Goal: Task Accomplishment & Management: Complete application form

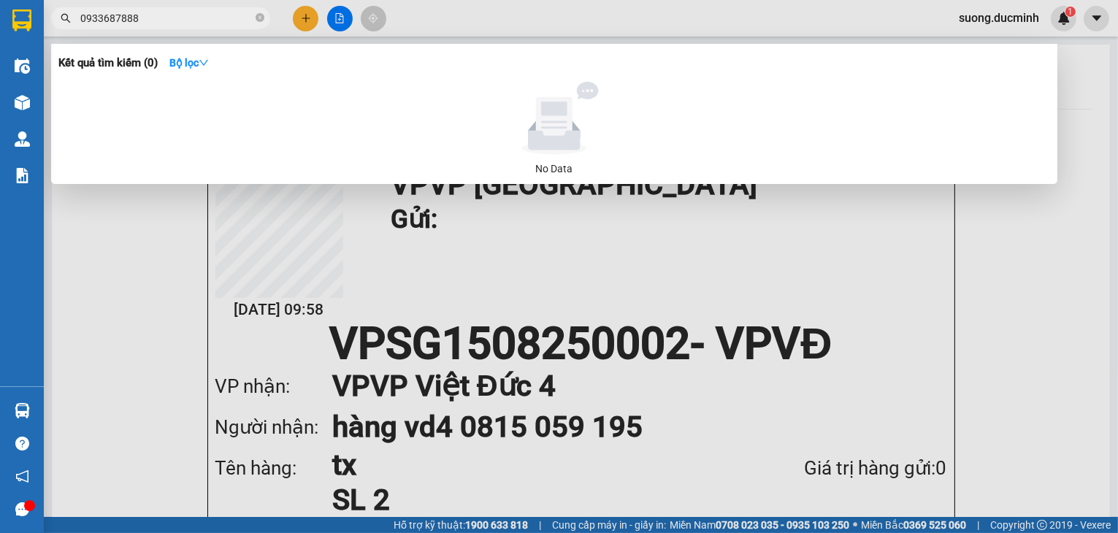
click at [304, 18] on div at bounding box center [559, 266] width 1118 height 533
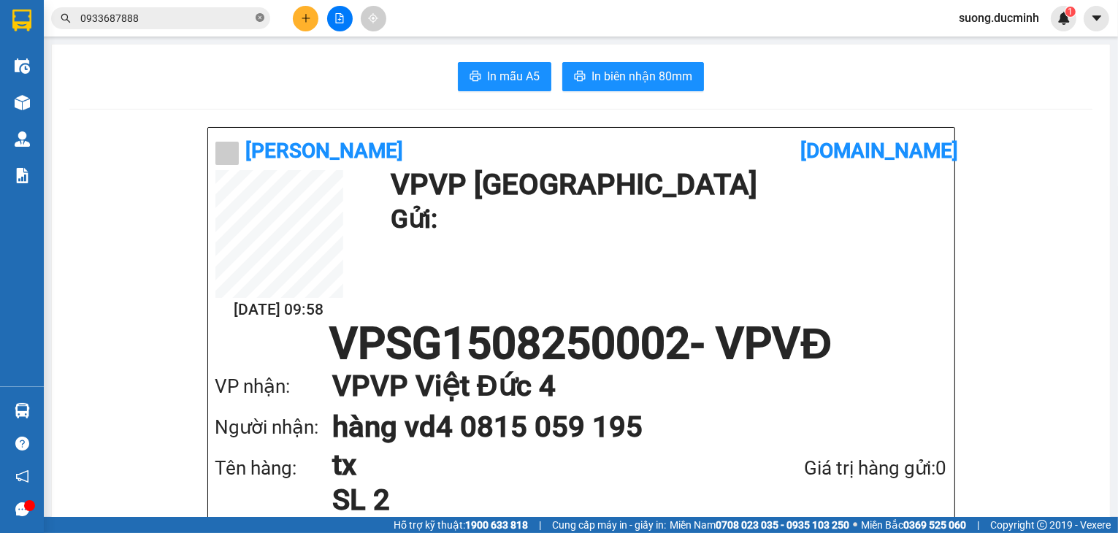
click at [257, 18] on icon "close-circle" at bounding box center [260, 17] width 9 height 9
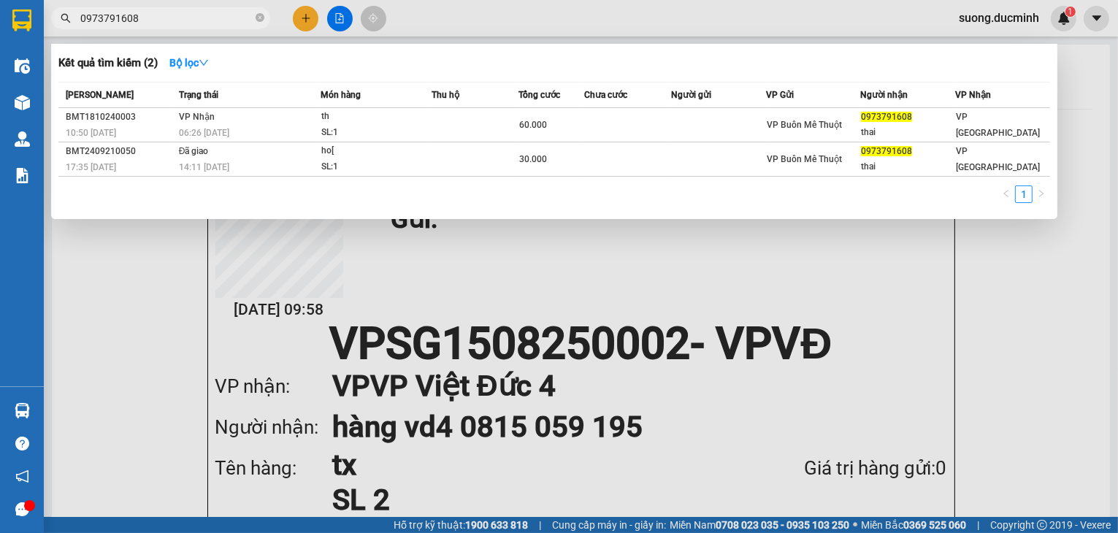
type input "0973791608"
click at [262, 18] on icon "close-circle" at bounding box center [260, 17] width 9 height 9
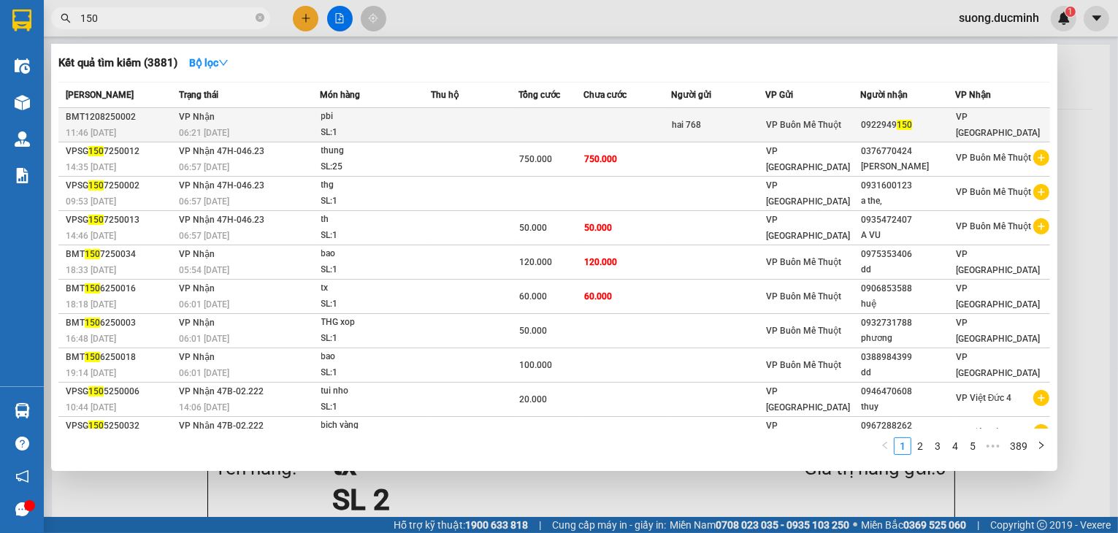
type input "150"
click at [655, 130] on td at bounding box center [627, 125] width 87 height 34
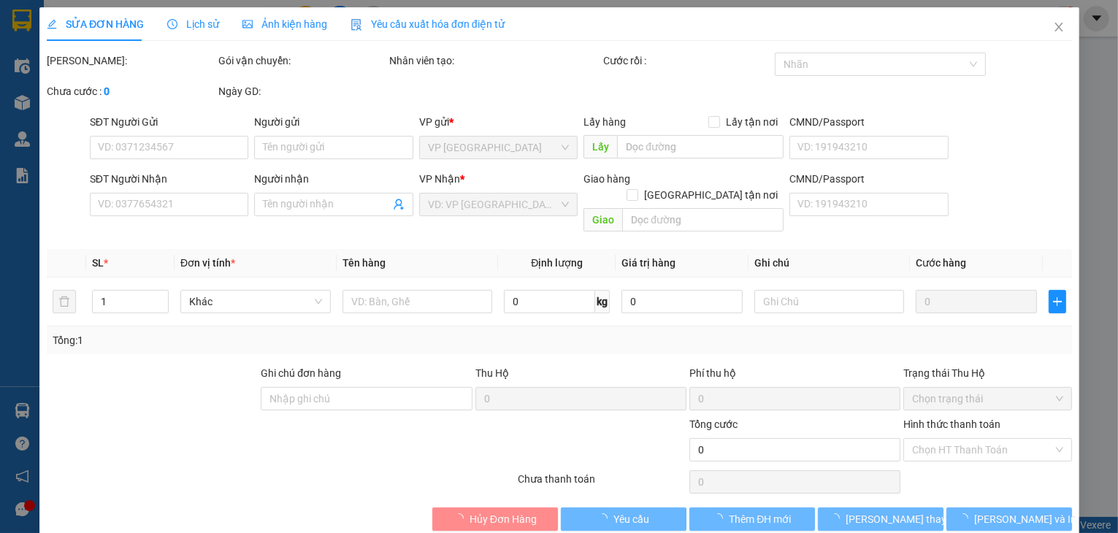
type input "hai 768"
type input "0922949150"
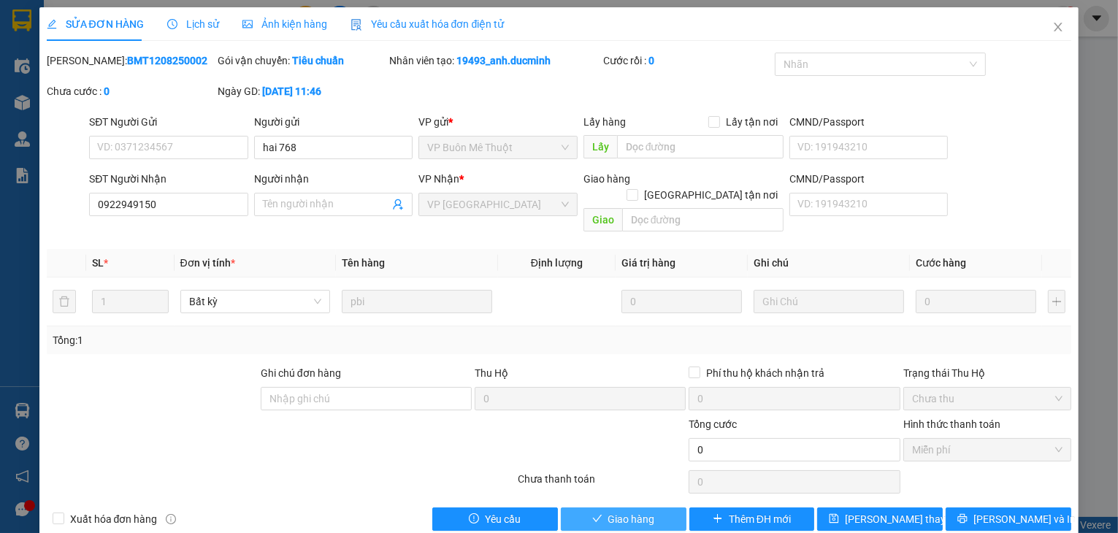
click at [625, 511] on span "Giao hàng" at bounding box center [632, 519] width 47 height 16
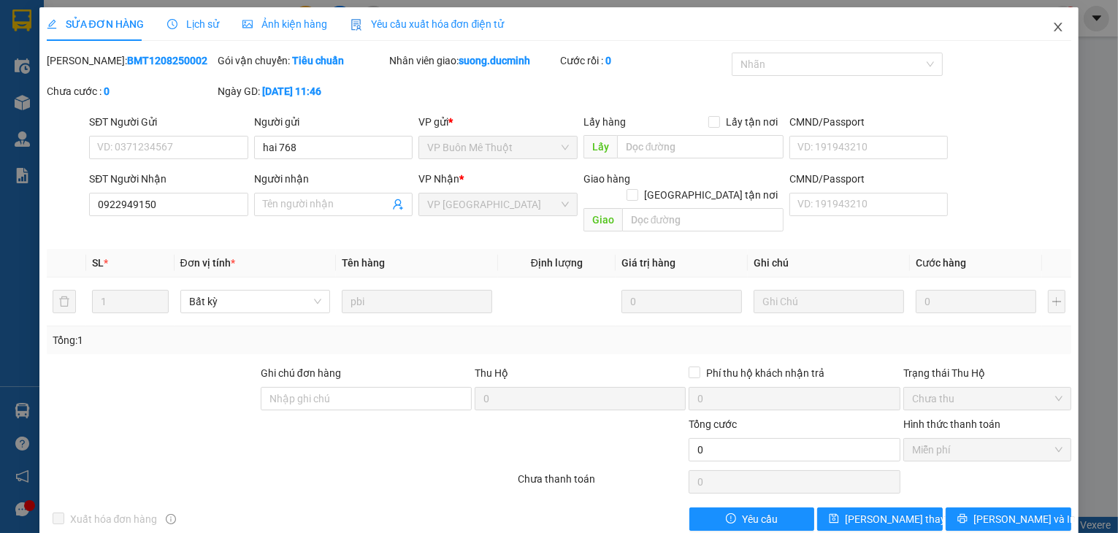
click at [1055, 26] on icon "close" at bounding box center [1059, 27] width 12 height 12
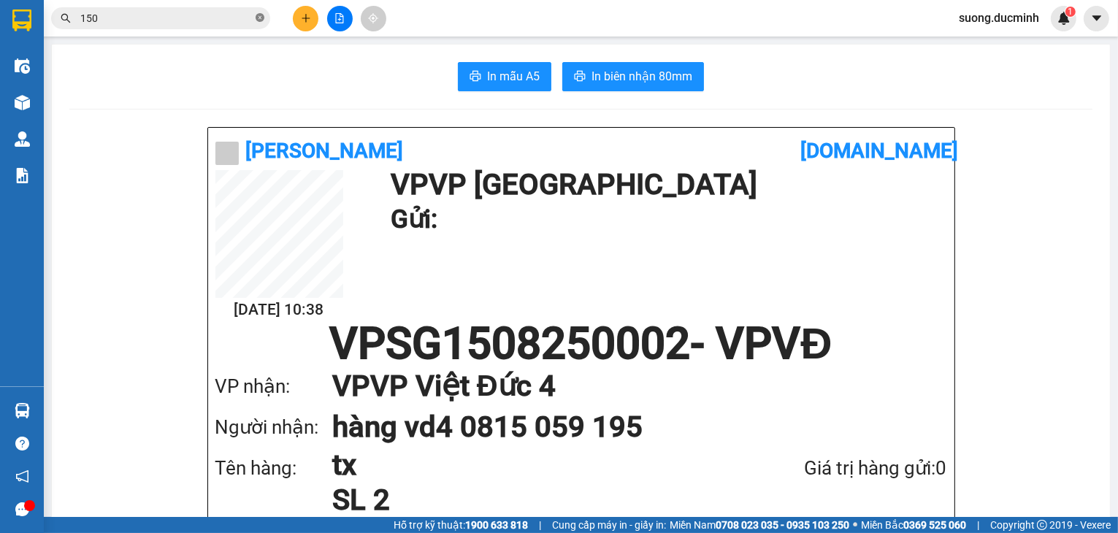
click at [260, 20] on icon "close-circle" at bounding box center [260, 17] width 9 height 9
click at [230, 26] on span at bounding box center [160, 18] width 219 height 22
click at [228, 26] on span at bounding box center [160, 18] width 219 height 22
click at [226, 23] on input "text" at bounding box center [166, 18] width 172 height 16
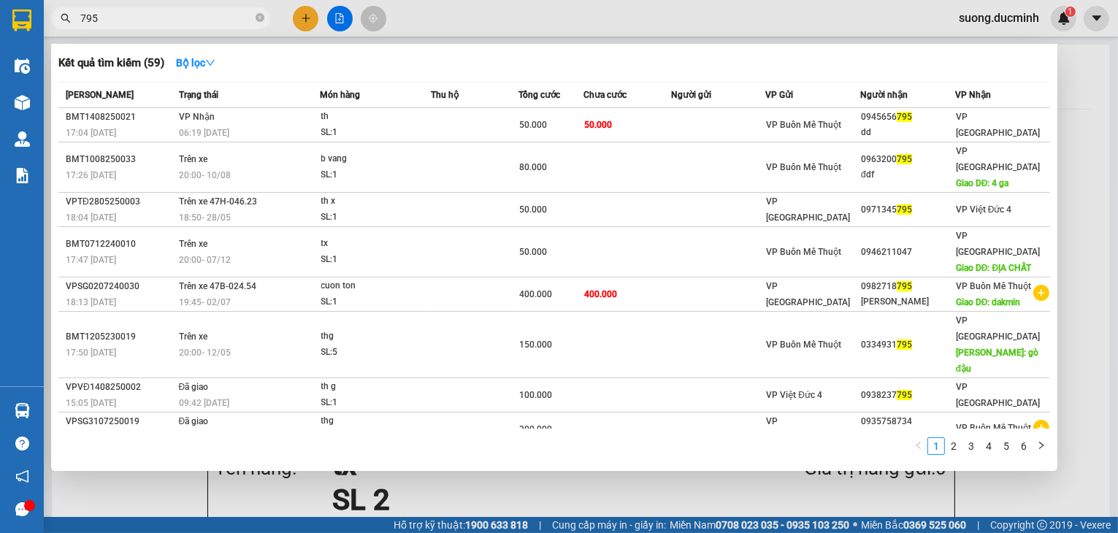
type input "795"
click at [310, 20] on div at bounding box center [559, 266] width 1118 height 533
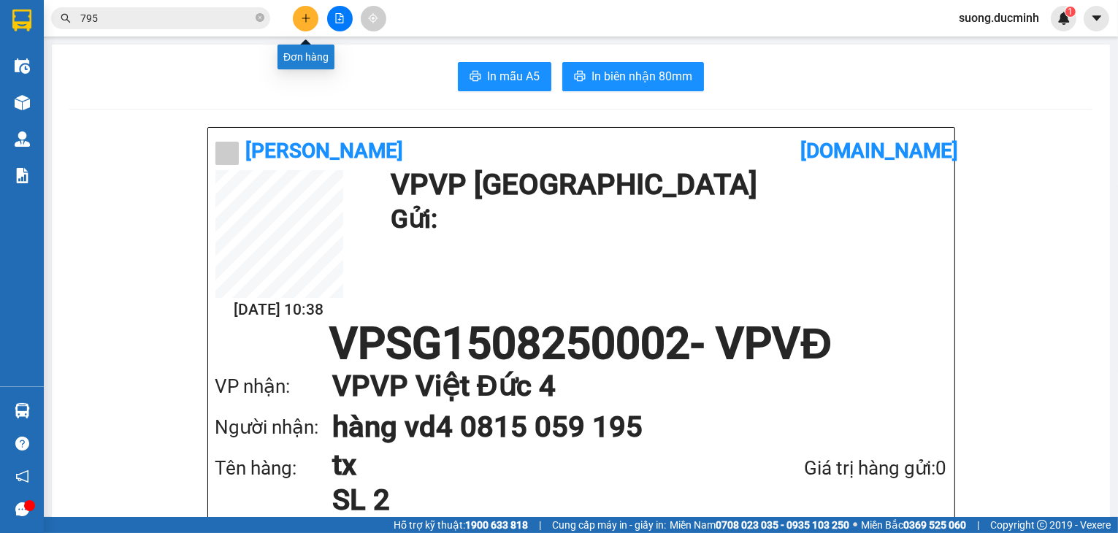
click at [301, 24] on button at bounding box center [306, 19] width 26 height 26
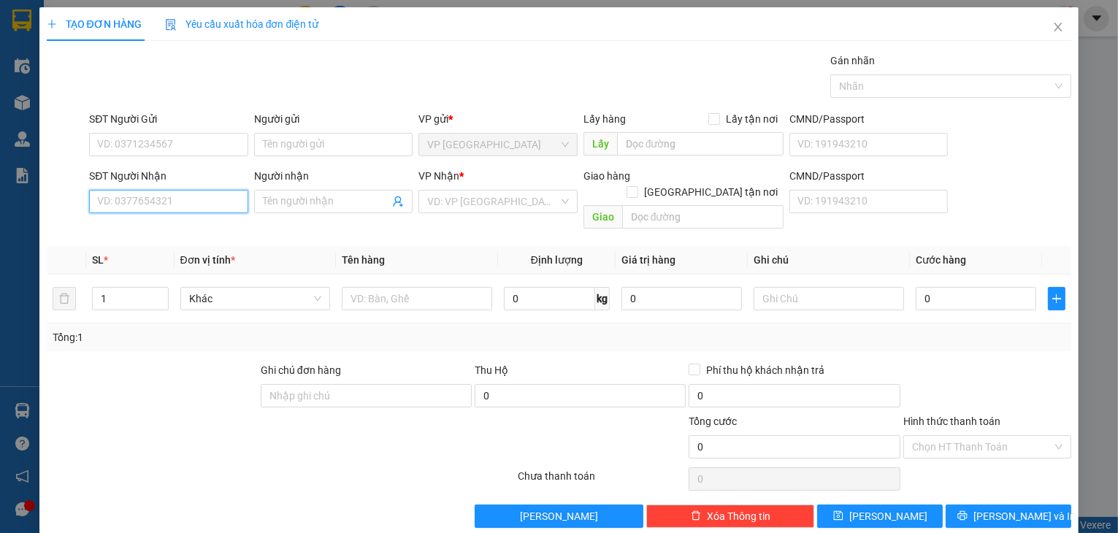
click at [173, 193] on input "SĐT Người Nhận" at bounding box center [168, 201] width 159 height 23
click at [163, 211] on input "858" at bounding box center [168, 201] width 159 height 23
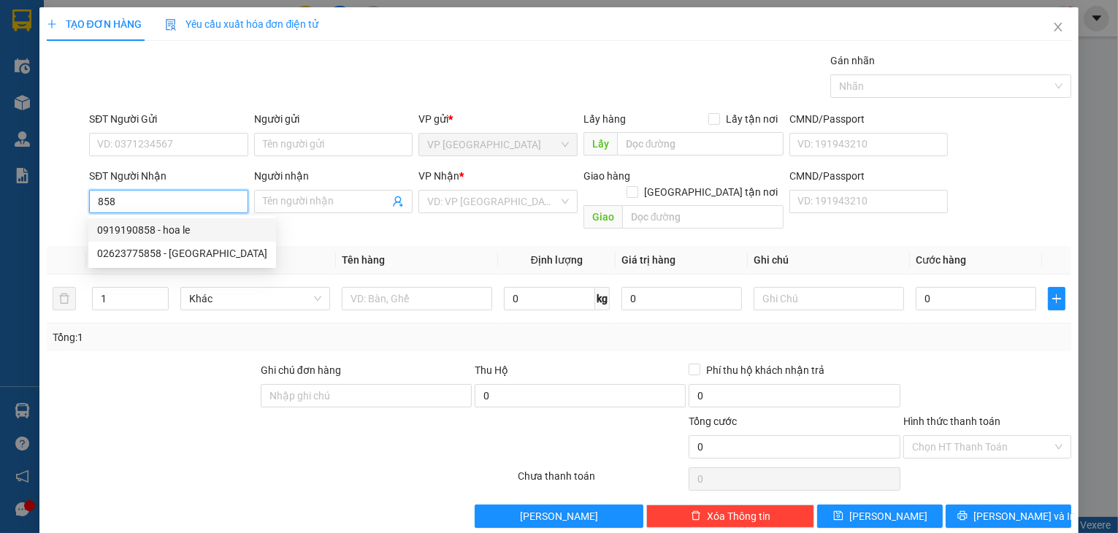
click at [153, 229] on div "0919190858 - hoa le" at bounding box center [182, 230] width 170 height 16
type input "0919190858"
type input "hoa le"
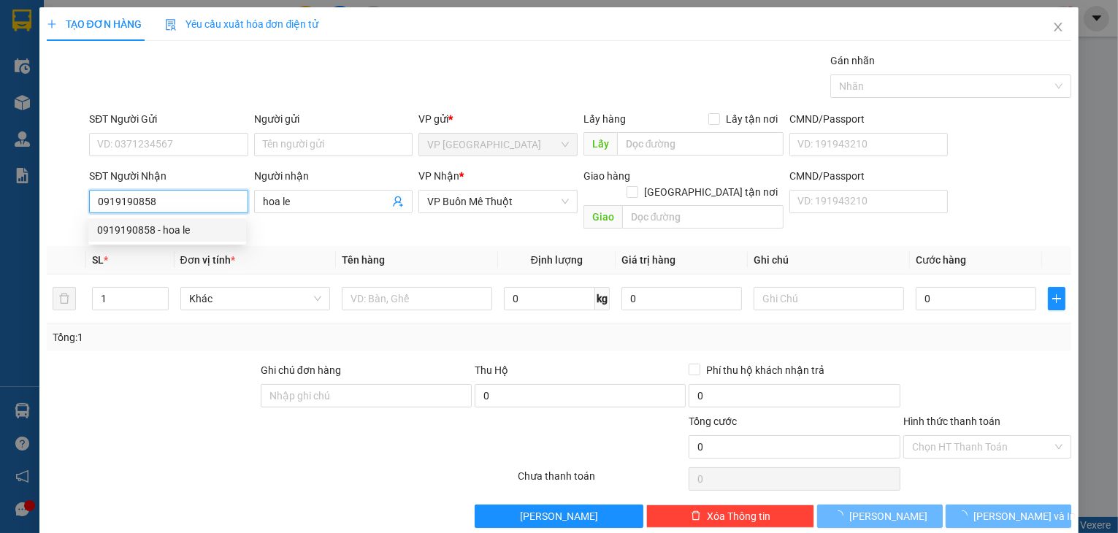
type input "180.000"
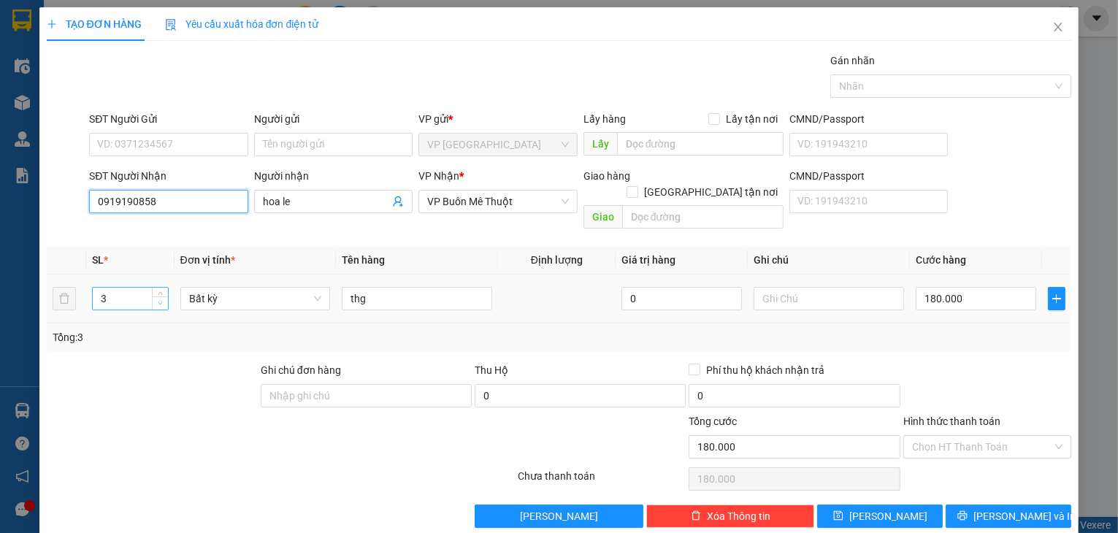
type input "0919190858"
type input "2"
click at [161, 301] on icon "down" at bounding box center [160, 303] width 5 height 5
click at [996, 287] on input "180.000" at bounding box center [976, 298] width 121 height 23
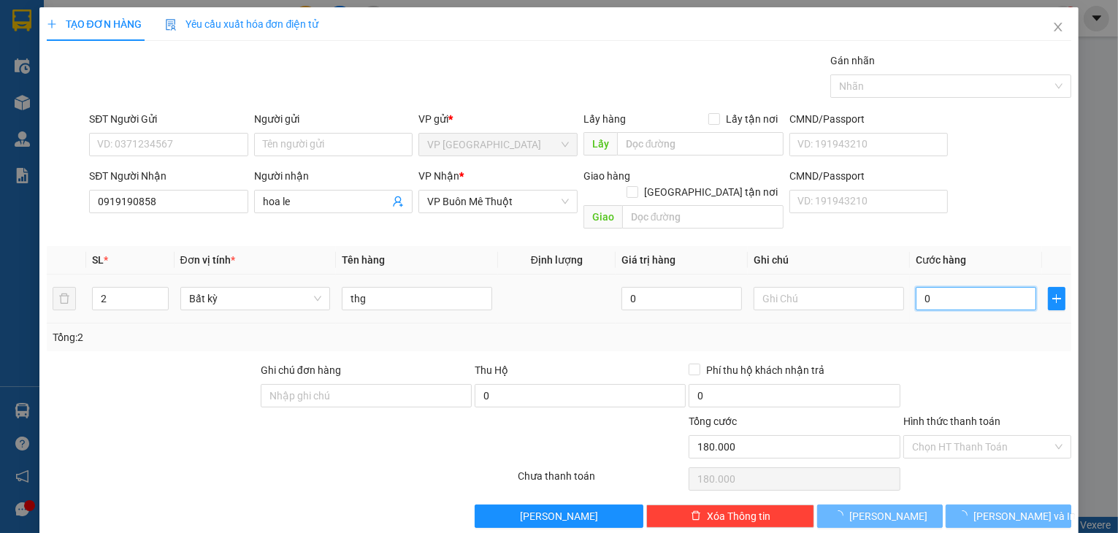
type input "01"
type input "1"
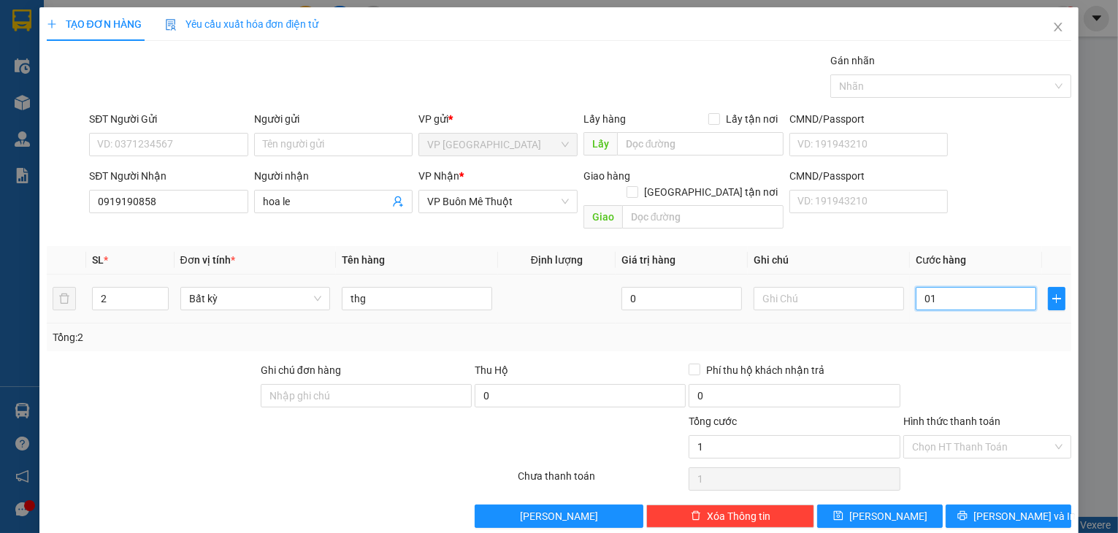
type input "12"
type input "012"
type input "120"
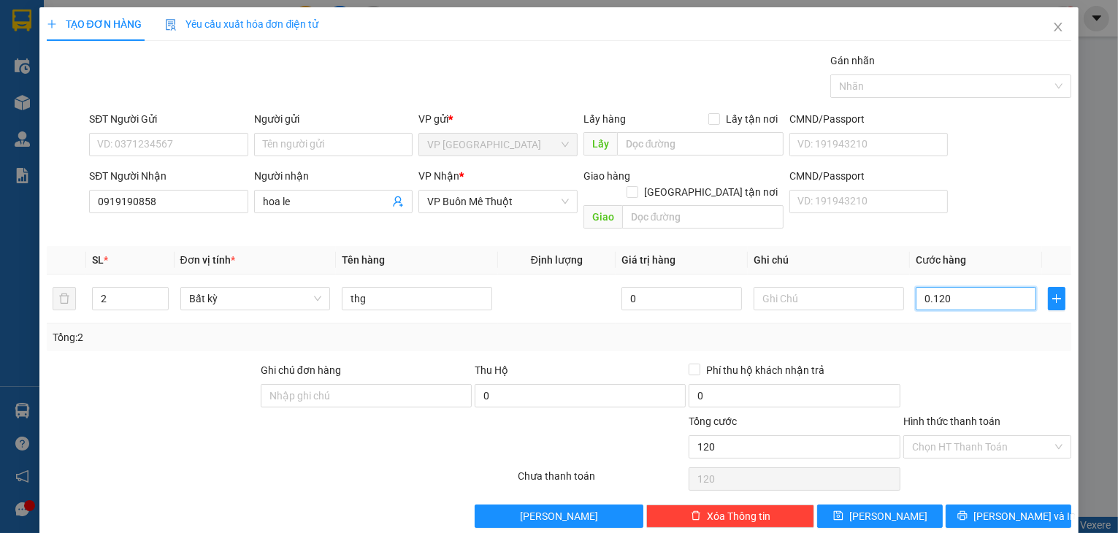
type input "0.120"
type input "120.000"
click at [1003, 386] on div at bounding box center [988, 387] width 172 height 51
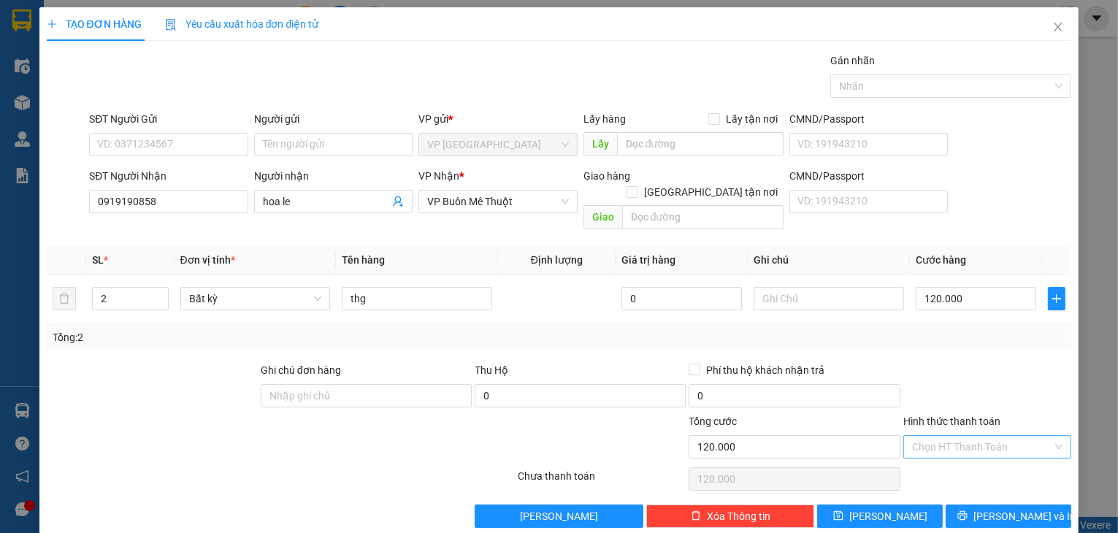
click at [987, 436] on input "Hình thức thanh toán" at bounding box center [982, 447] width 141 height 22
click at [958, 457] on div "Tại văn phòng" at bounding box center [980, 459] width 150 height 16
type input "0"
click at [968, 511] on icon "printer" at bounding box center [962, 515] width 9 height 9
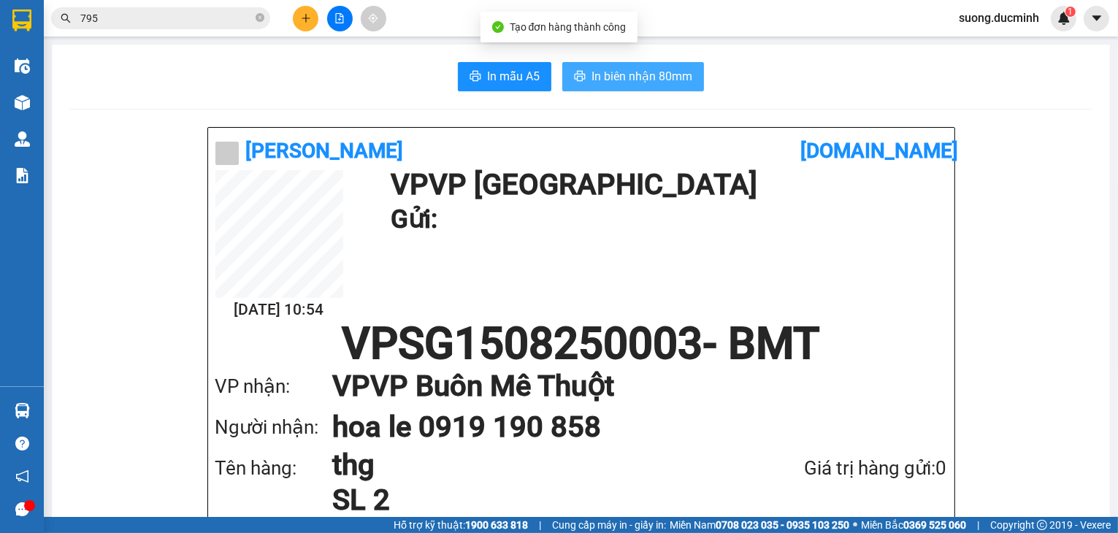
click at [630, 78] on span "In biên nhận 80mm" at bounding box center [642, 76] width 101 height 18
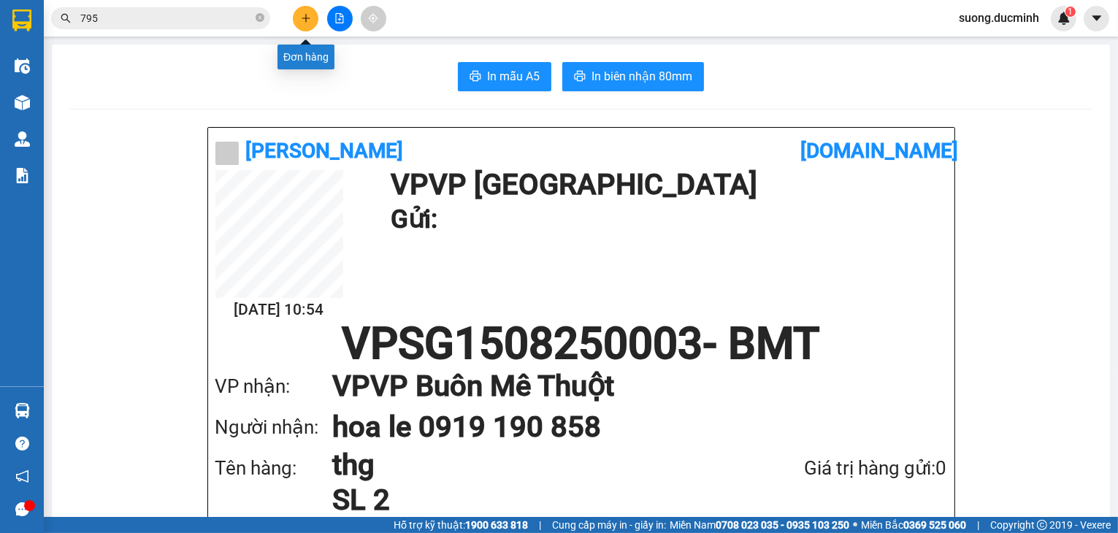
click at [307, 14] on icon "plus" at bounding box center [306, 18] width 10 height 10
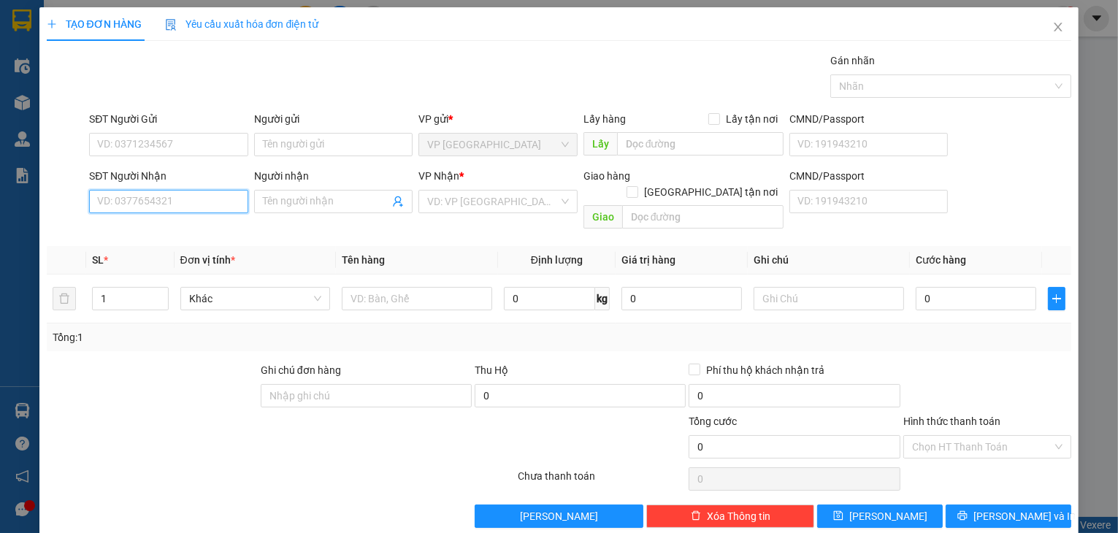
click at [193, 195] on input "SĐT Người Nhận" at bounding box center [168, 201] width 159 height 23
type input "0"
click at [187, 248] on div "0911083434 - ptoan phat" at bounding box center [167, 253] width 140 height 16
type input "0911083434"
type input "ptoan phat"
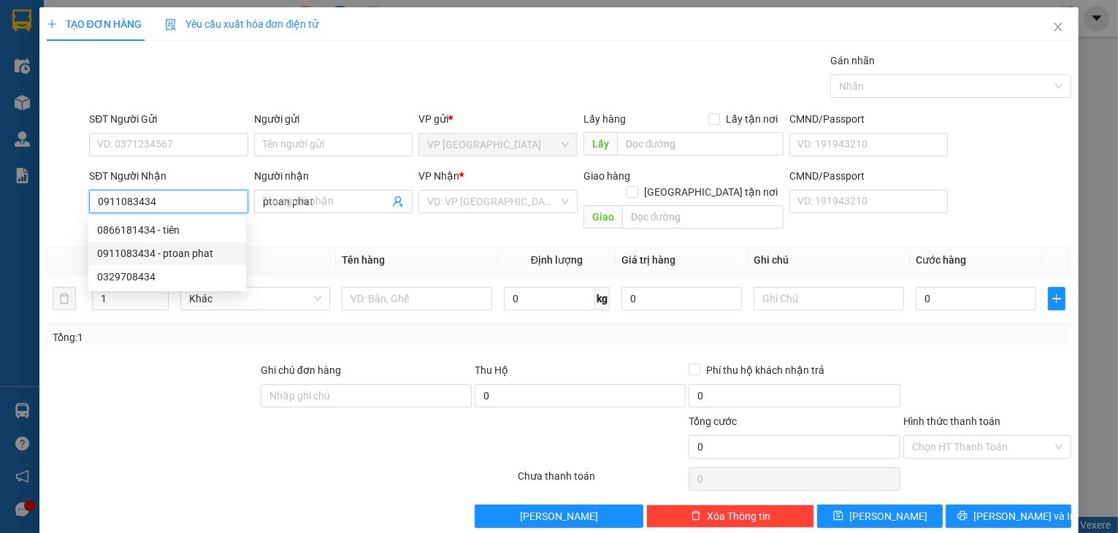
type input "30.000"
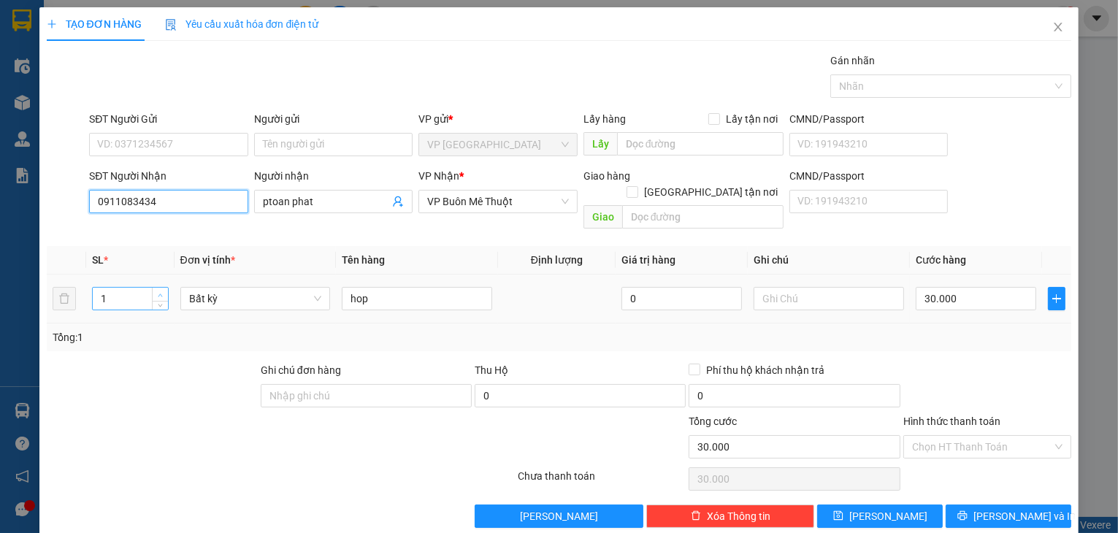
type input "0911083434"
type input "2"
click at [159, 293] on icon "up" at bounding box center [160, 295] width 5 height 5
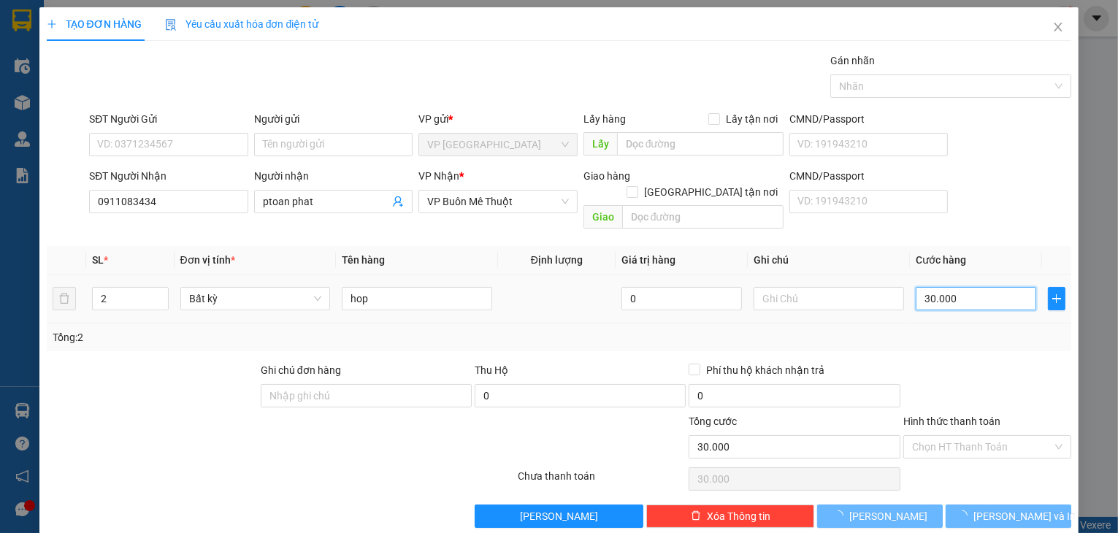
click at [956, 287] on input "30.000" at bounding box center [976, 298] width 121 height 23
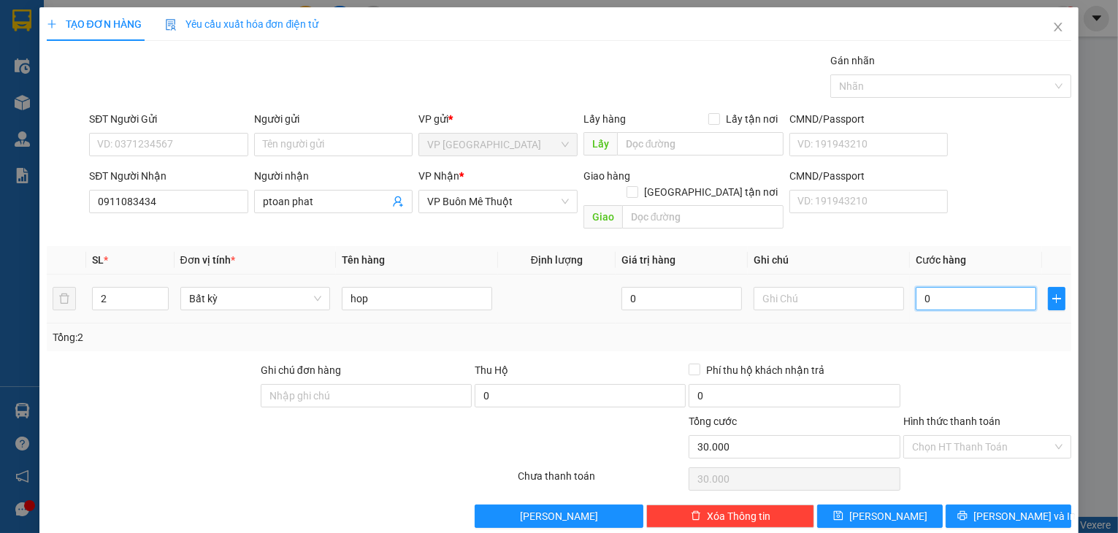
type input "0"
type input "06"
type input "6"
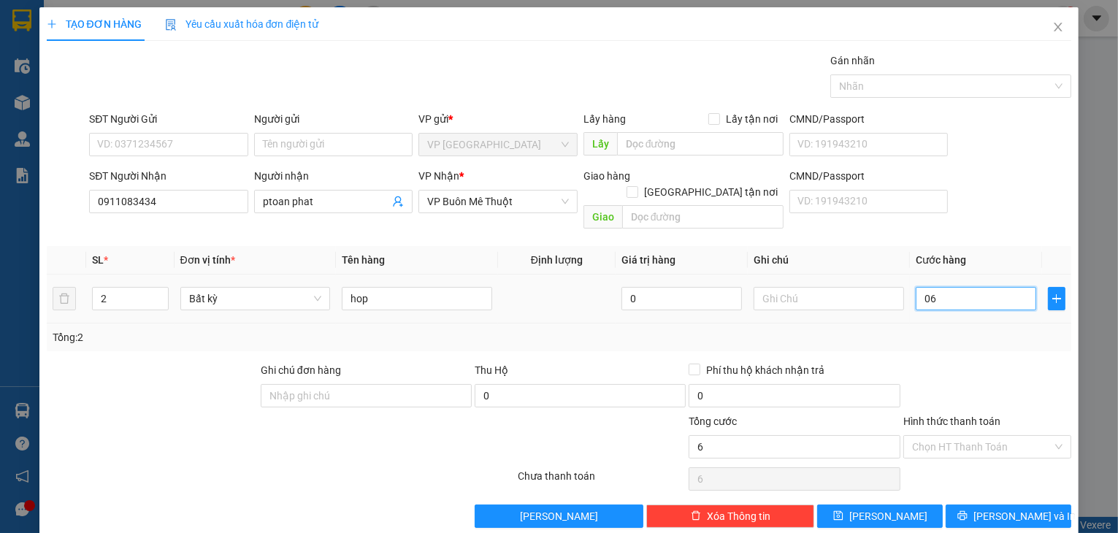
type input "60"
type input "060"
type input "60.000"
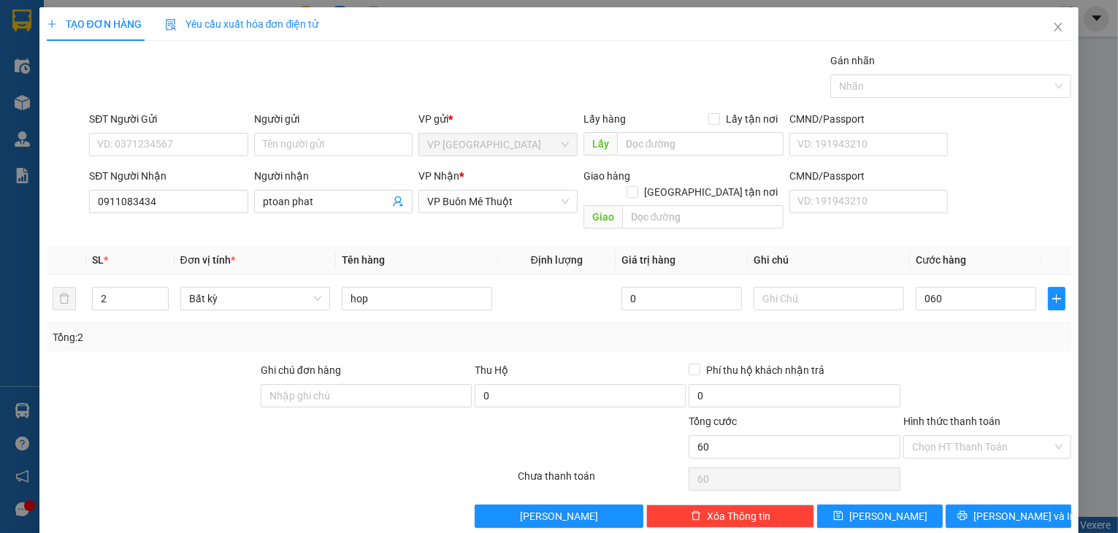
type input "60.000"
click at [976, 511] on div "TẠO ĐƠN HÀNG Yêu cầu xuất hóa đơn điện tử Transit Pickup Surcharge Ids Transit …" at bounding box center [559, 273] width 1040 height 532
click at [976, 508] on button "[PERSON_NAME] và In" at bounding box center [1009, 516] width 126 height 23
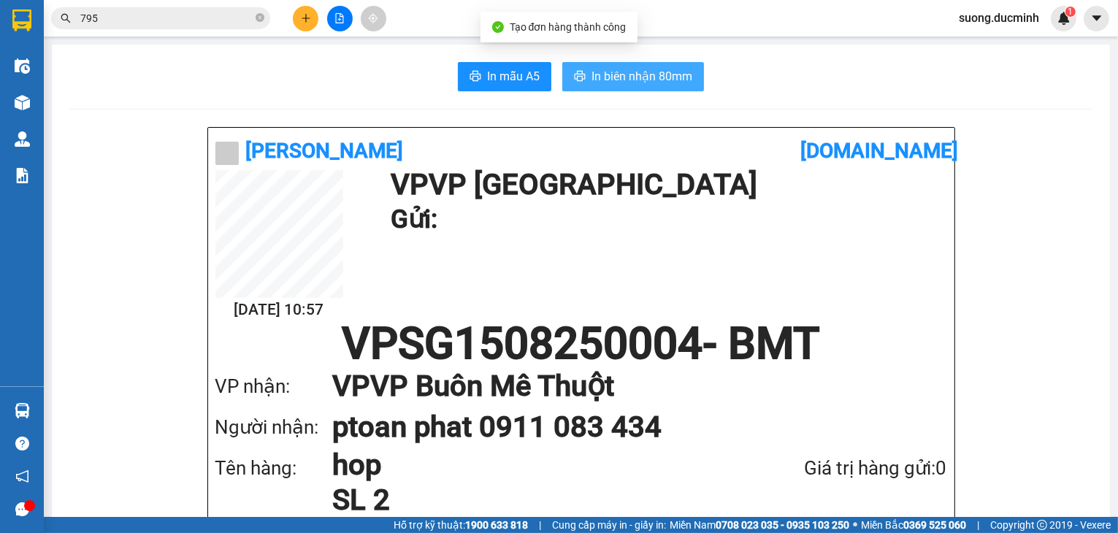
click at [625, 78] on span "In biên nhận 80mm" at bounding box center [642, 76] width 101 height 18
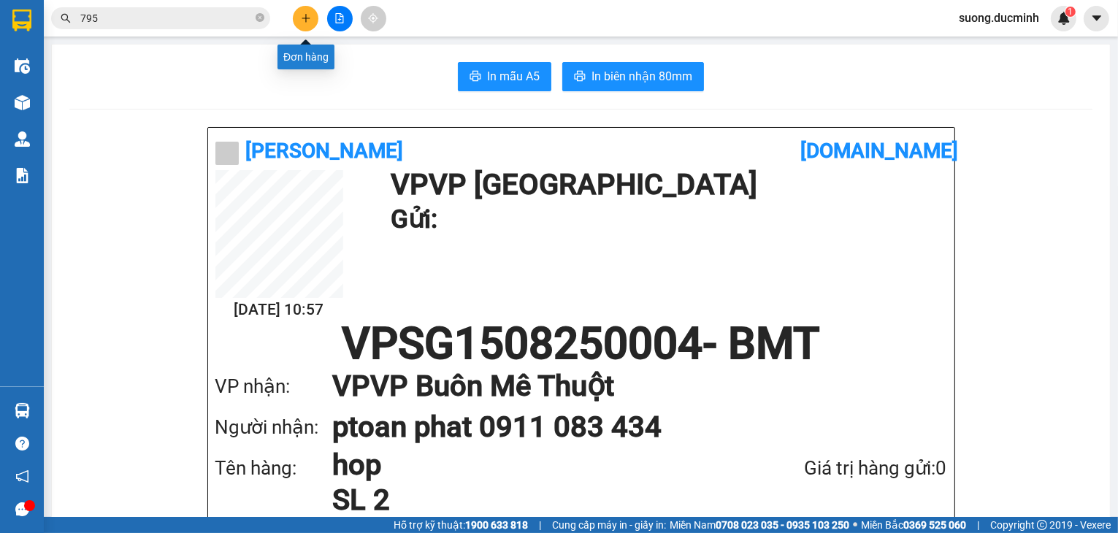
click at [309, 15] on icon "plus" at bounding box center [306, 18] width 10 height 10
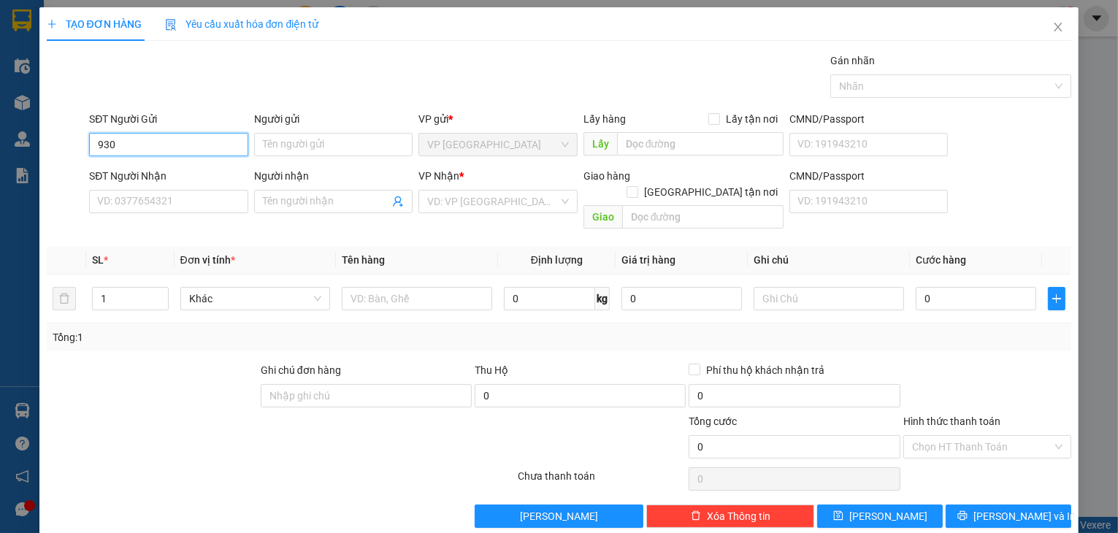
type input "9300"
drag, startPoint x: 129, startPoint y: 145, endPoint x: 44, endPoint y: 150, distance: 84.9
click at [45, 150] on div "SĐT Người Gửi 9300 9300 Người gửi Tên người gửi VP gửi * VP [GEOGRAPHIC_DATA] L…" at bounding box center [559, 136] width 1029 height 51
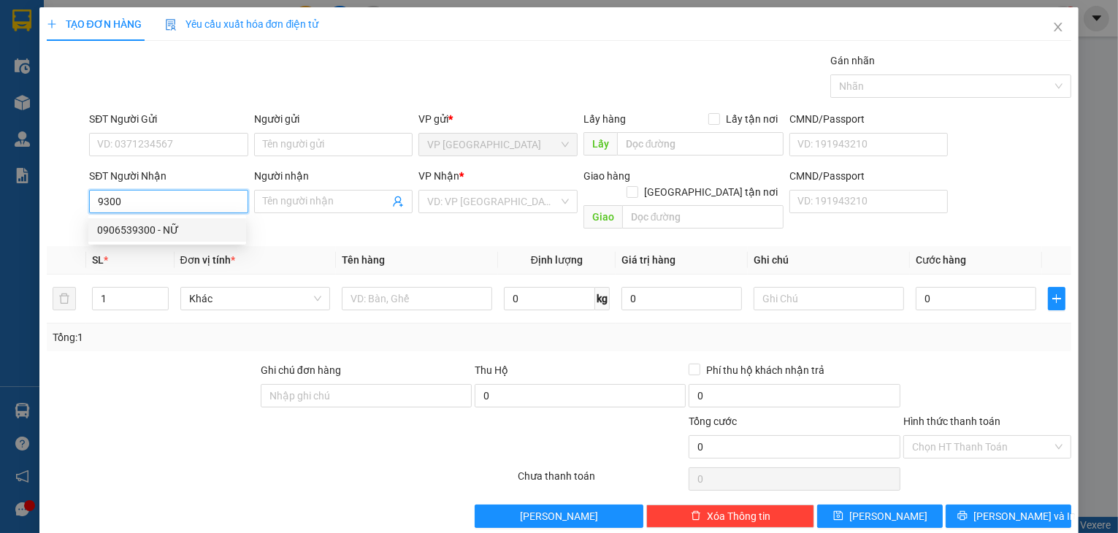
click at [143, 236] on div "0906539300 - NỮ" at bounding box center [167, 230] width 140 height 16
type input "0906539300"
type input "NỮ"
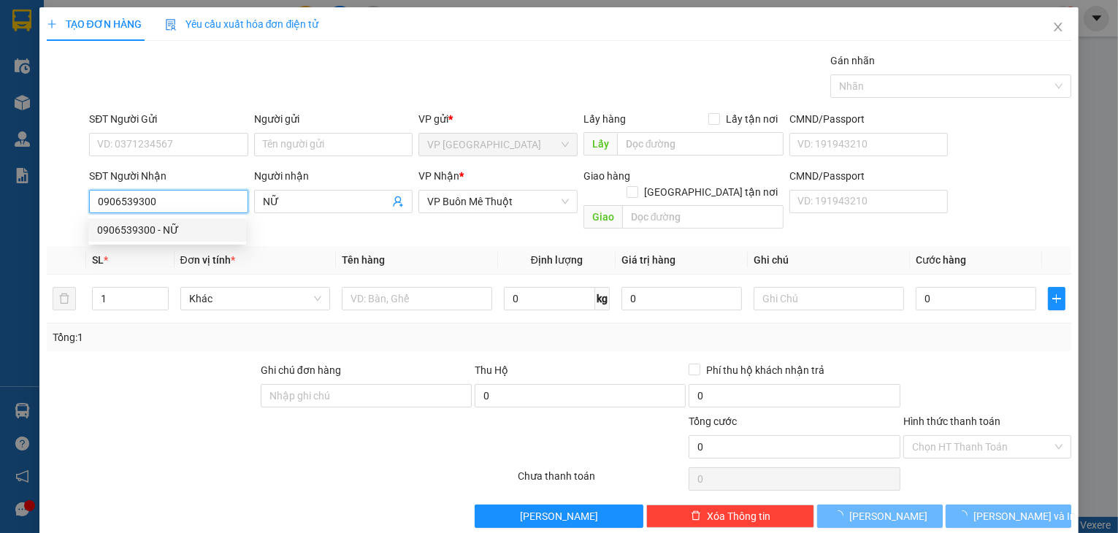
type input "100.000"
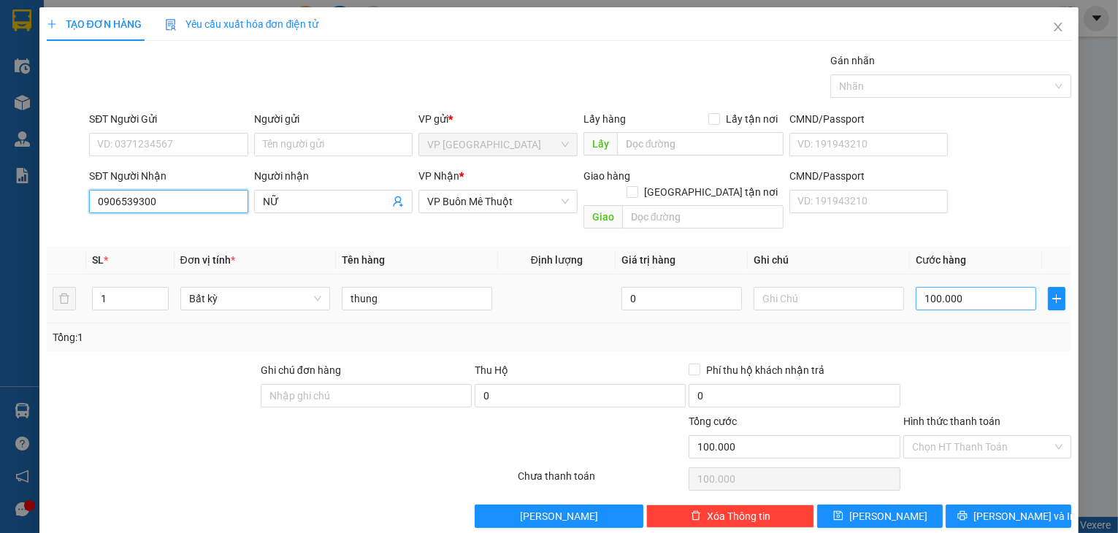
type input "0906539300"
click at [971, 287] on input "100.000" at bounding box center [976, 298] width 121 height 23
type input "8"
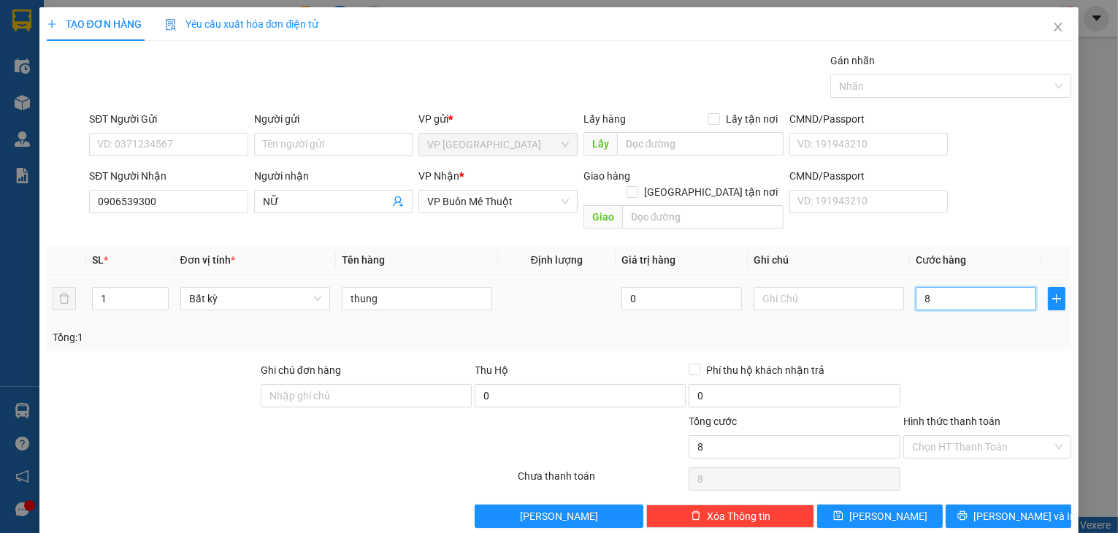
type input "80"
type input "80.000"
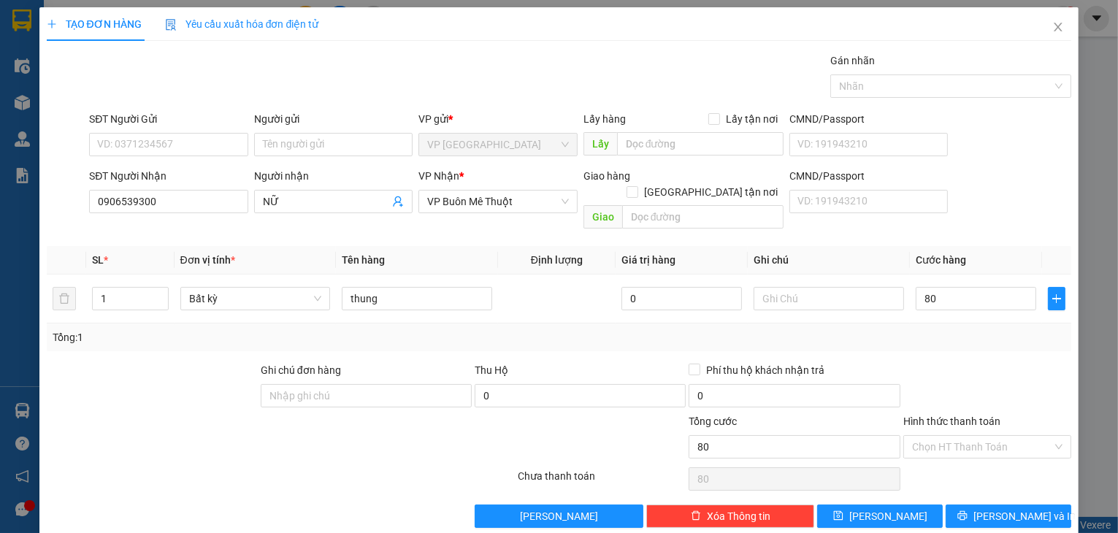
type input "80.000"
click at [994, 368] on div at bounding box center [988, 387] width 172 height 51
click at [1004, 436] on input "Hình thức thanh toán" at bounding box center [982, 447] width 141 height 22
click at [985, 457] on div "Tại văn phòng" at bounding box center [980, 459] width 150 height 16
type input "0"
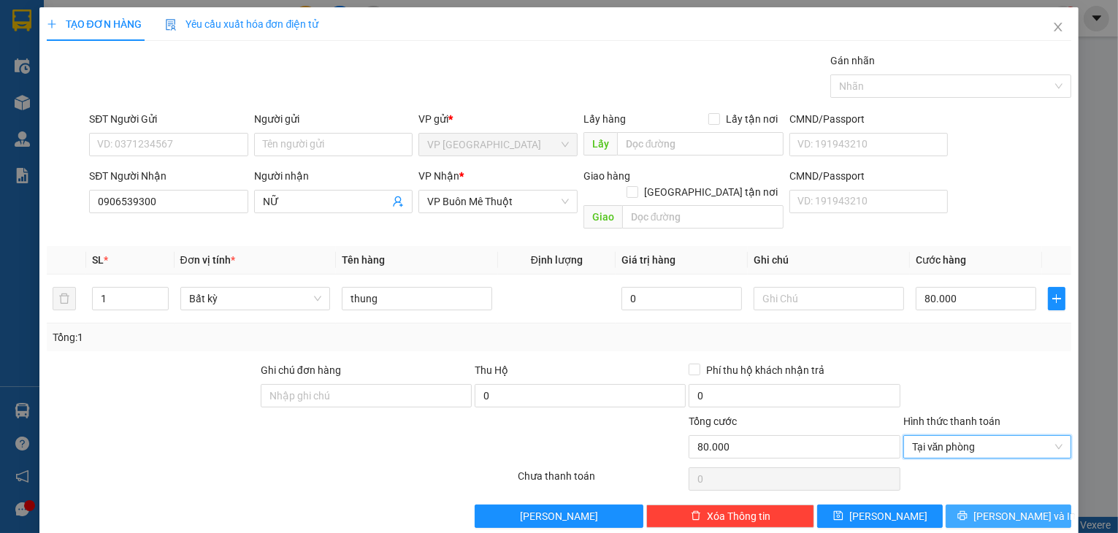
click at [968, 511] on icon "printer" at bounding box center [963, 516] width 10 height 10
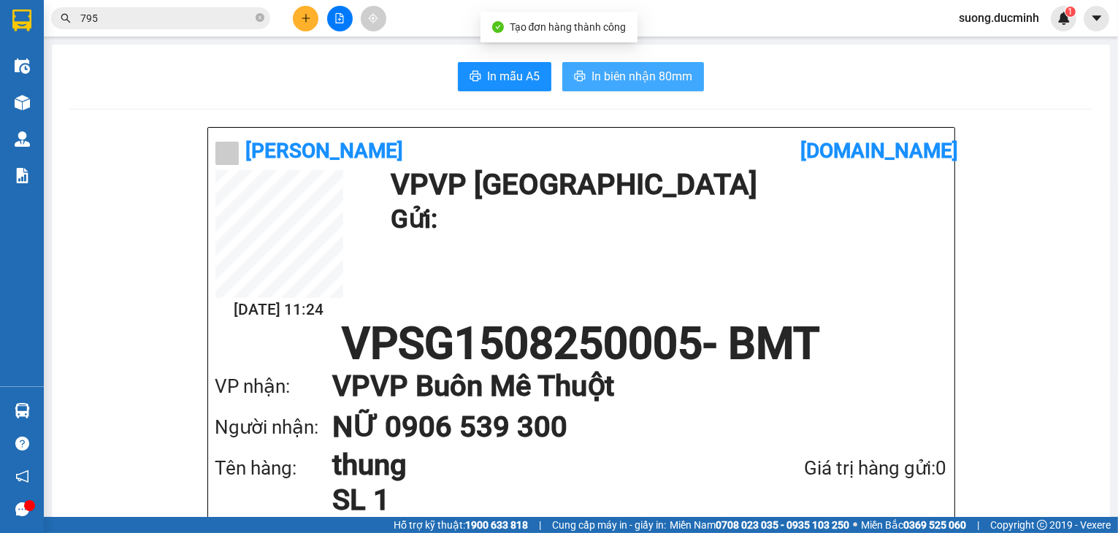
click at [639, 77] on span "In biên nhận 80mm" at bounding box center [642, 76] width 101 height 18
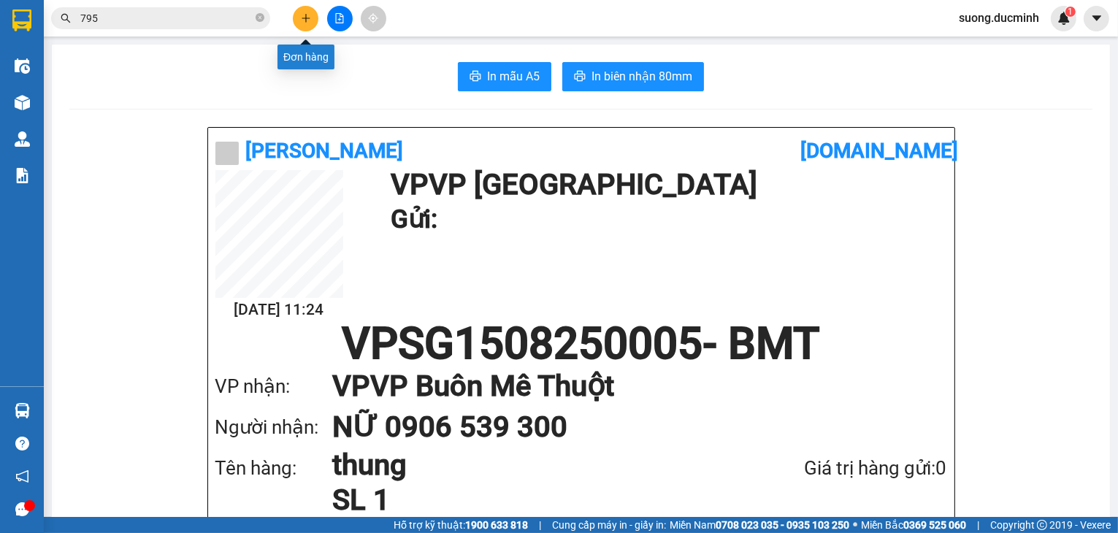
click at [305, 24] on button at bounding box center [306, 19] width 26 height 26
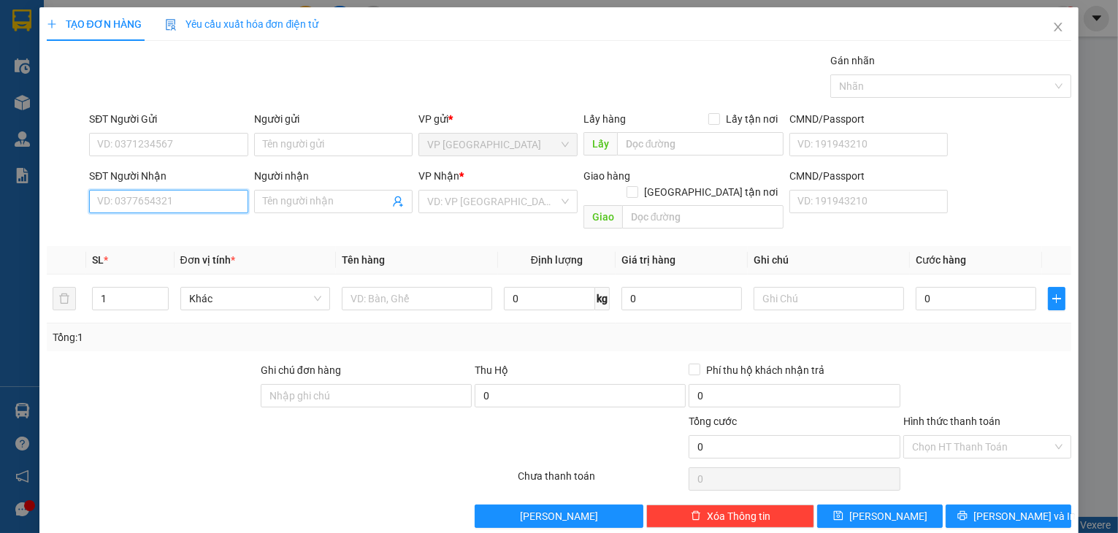
click at [178, 194] on input "SĐT Người Nhận" at bounding box center [168, 201] width 159 height 23
type input "0706033025"
click at [181, 234] on div "0706033025 - thanh 025" at bounding box center [167, 230] width 140 height 16
type input "thanh 025"
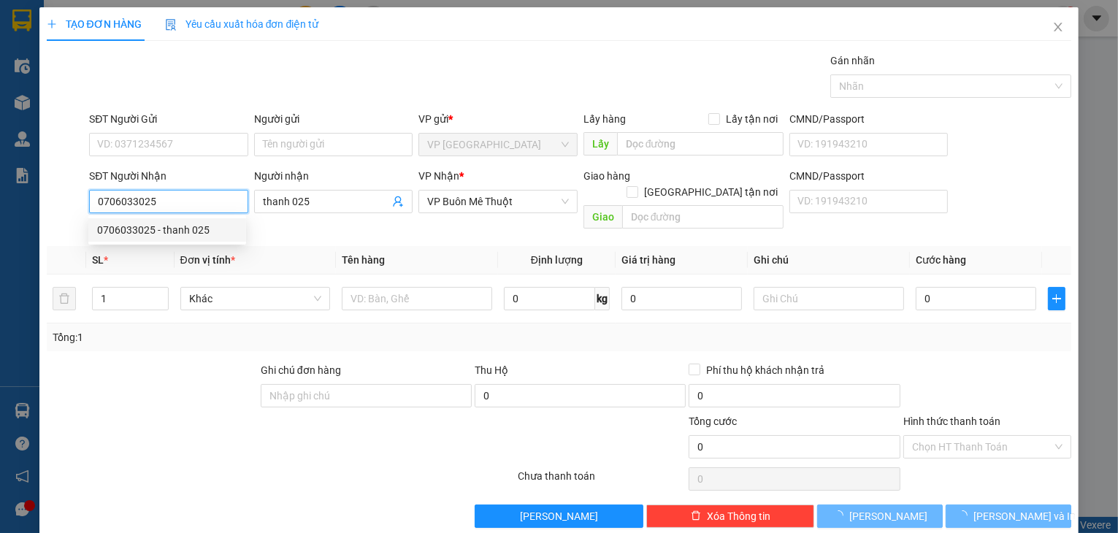
type input "100.000"
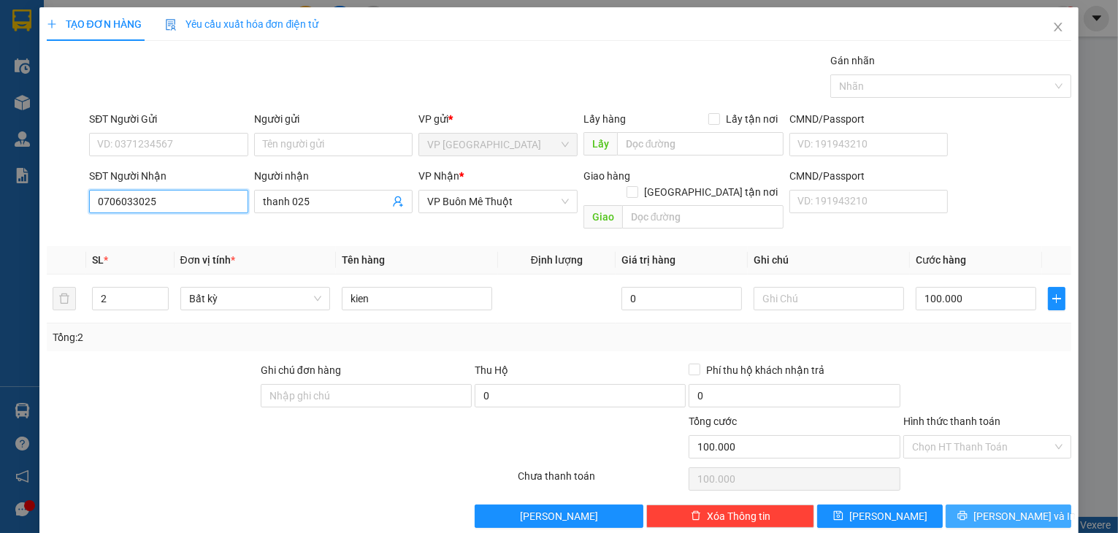
type input "0706033025"
click at [956, 505] on button "[PERSON_NAME] và In" at bounding box center [1009, 516] width 126 height 23
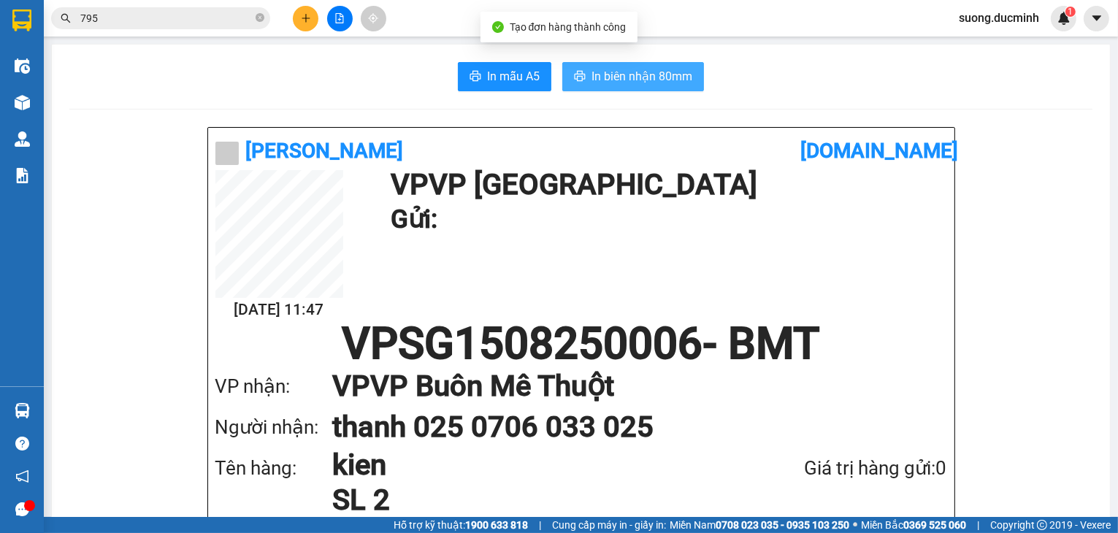
click at [614, 76] on span "In biên nhận 80mm" at bounding box center [642, 76] width 101 height 18
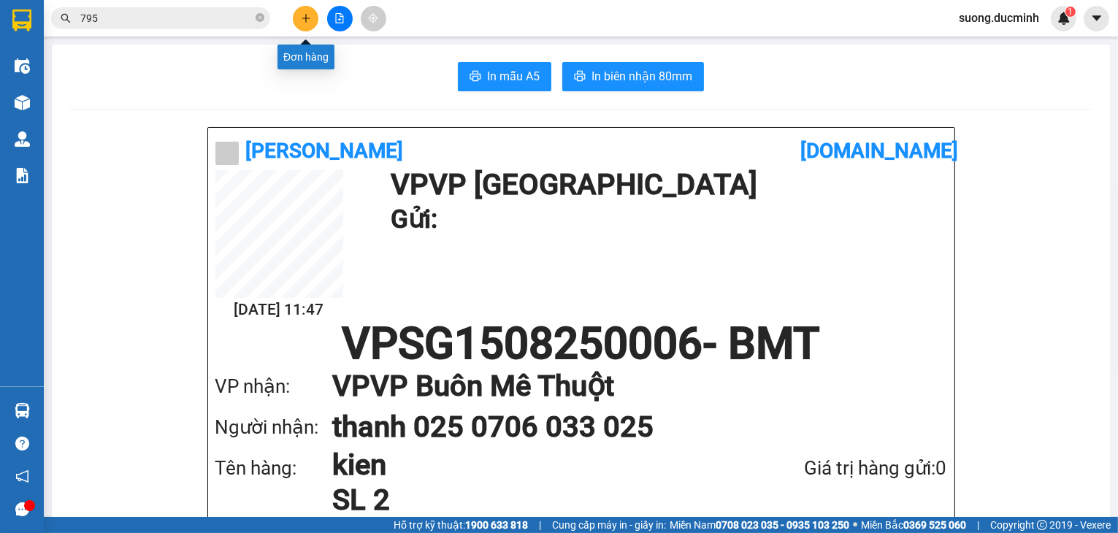
click at [313, 16] on button at bounding box center [306, 19] width 26 height 26
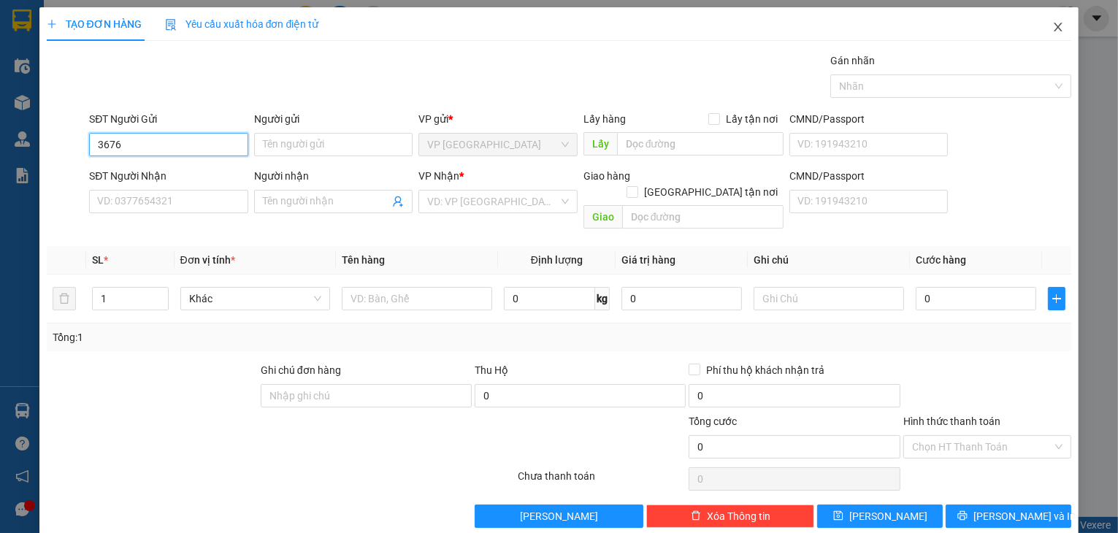
type input "3676"
click at [1055, 28] on icon "close" at bounding box center [1059, 27] width 12 height 12
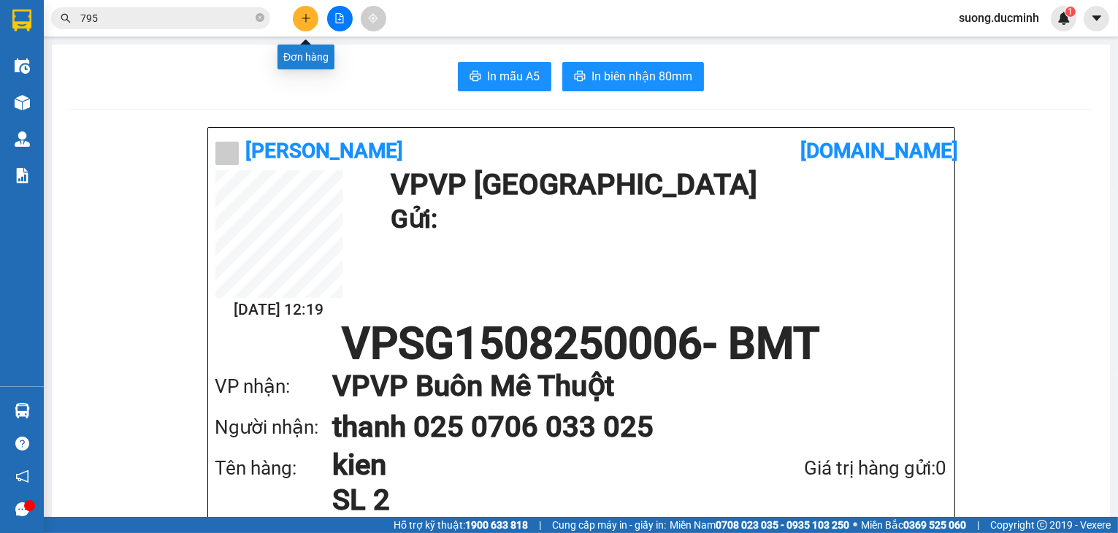
click at [305, 12] on button at bounding box center [306, 19] width 26 height 26
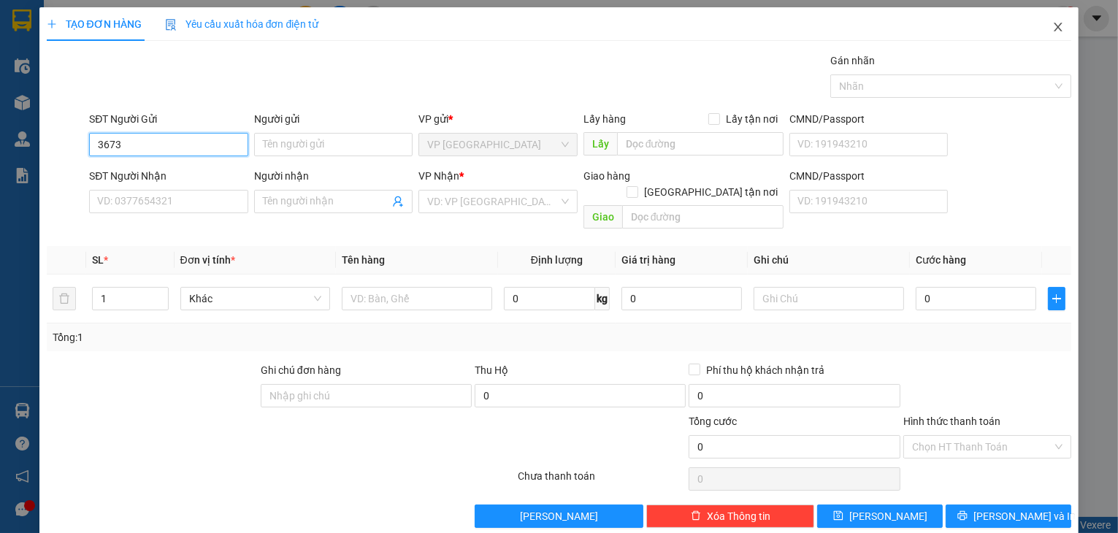
type input "3673"
click at [1053, 24] on icon "close" at bounding box center [1059, 27] width 12 height 12
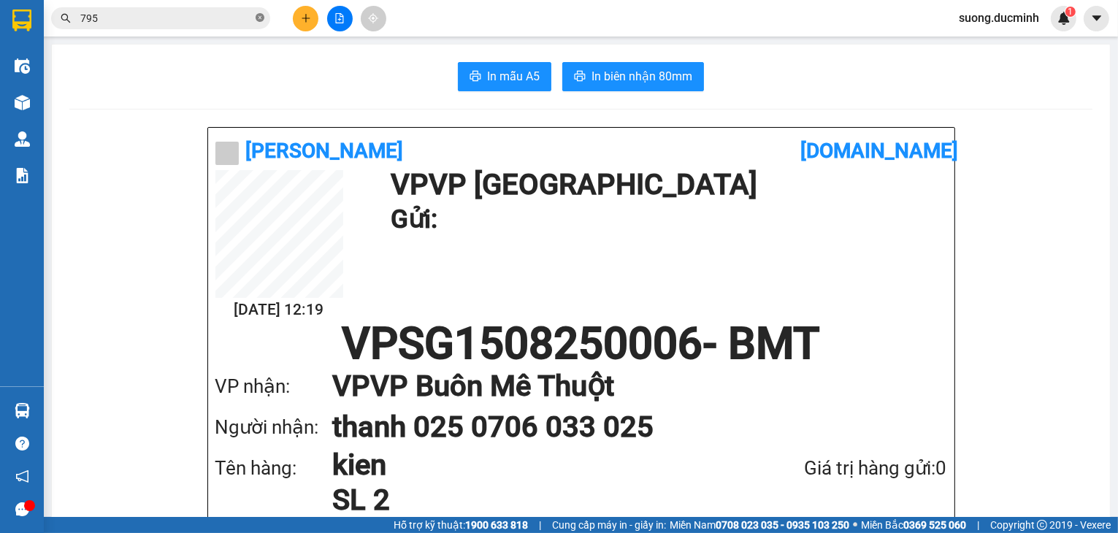
click at [259, 17] on icon "close-circle" at bounding box center [260, 17] width 9 height 9
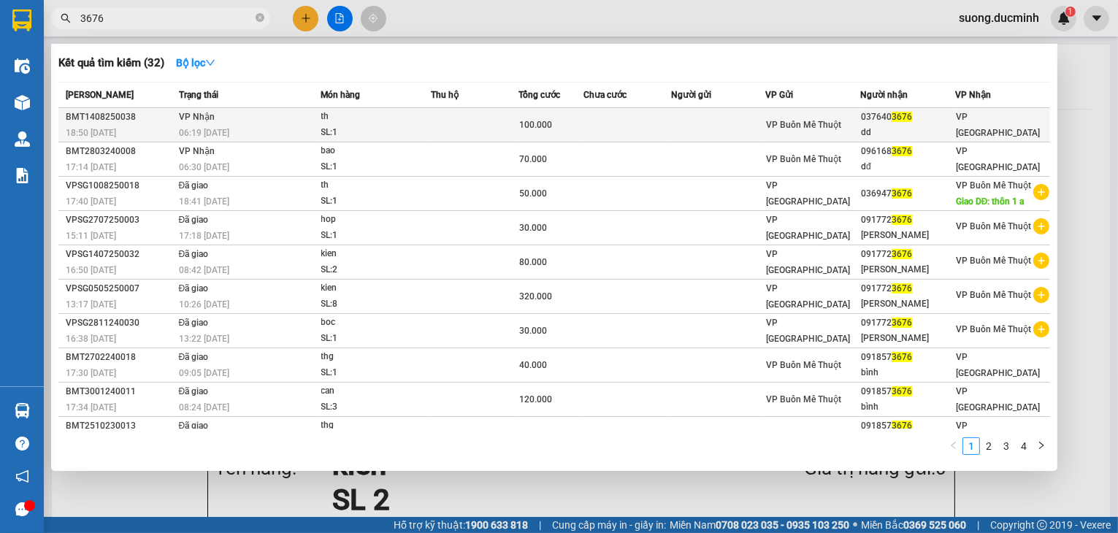
type input "3676"
click at [308, 123] on td "VP Nhận 06:19 [DATE]" at bounding box center [247, 125] width 145 height 34
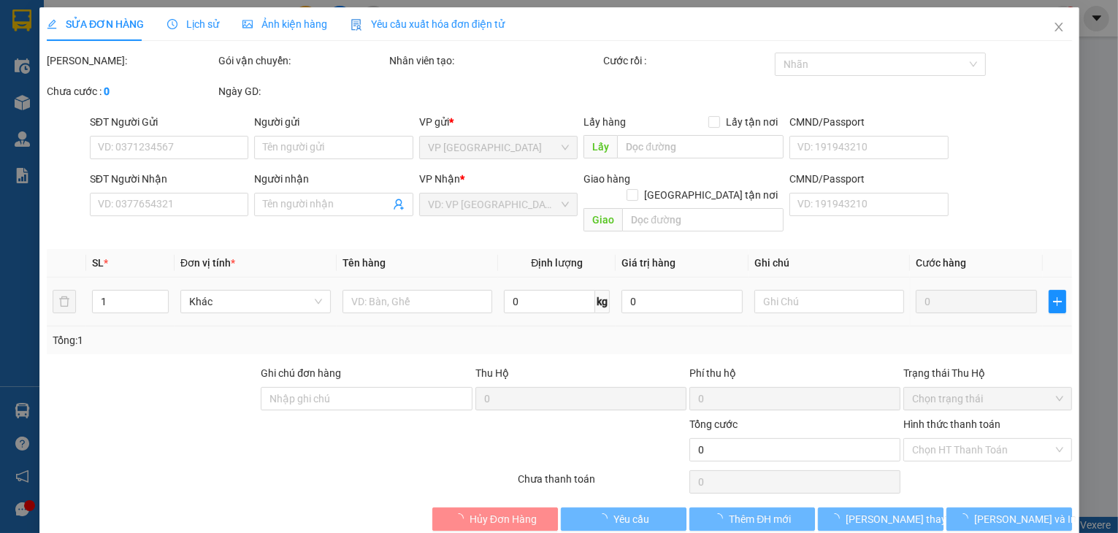
type input "0376403676"
type input "dd"
type input "100.000"
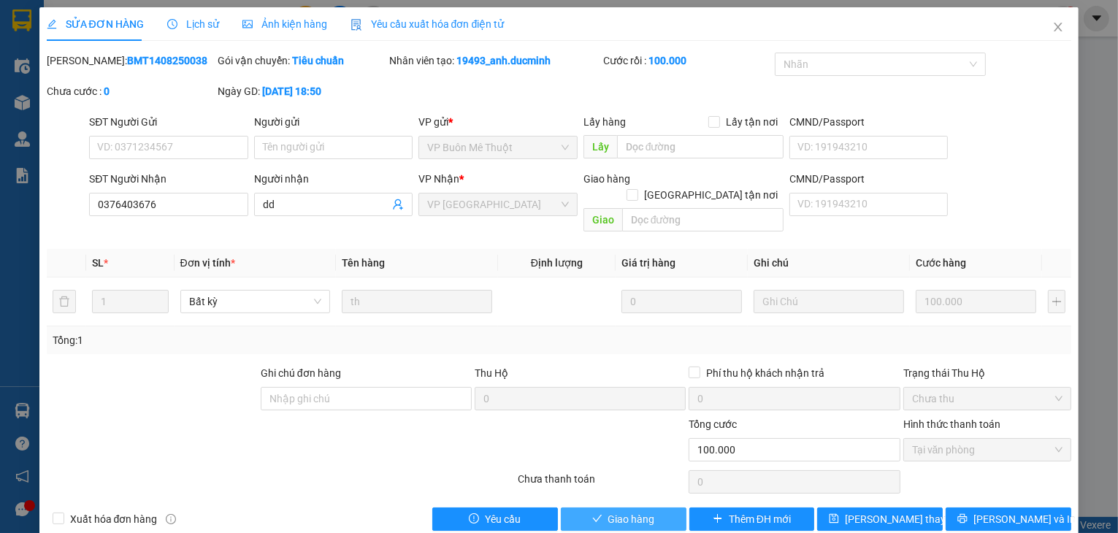
click at [586, 508] on button "Giao hàng" at bounding box center [624, 519] width 126 height 23
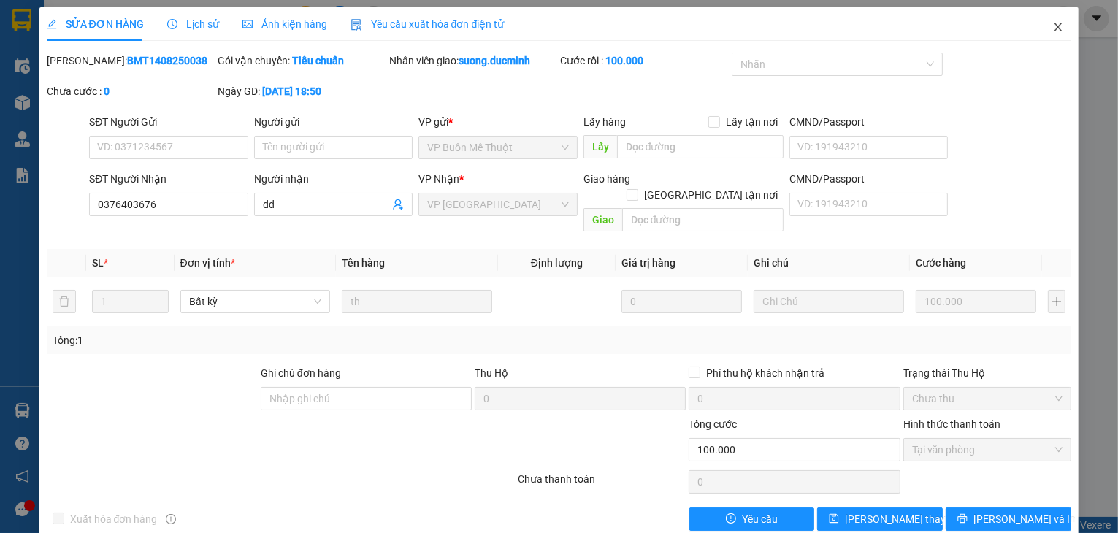
click at [1054, 32] on icon "close" at bounding box center [1059, 27] width 12 height 12
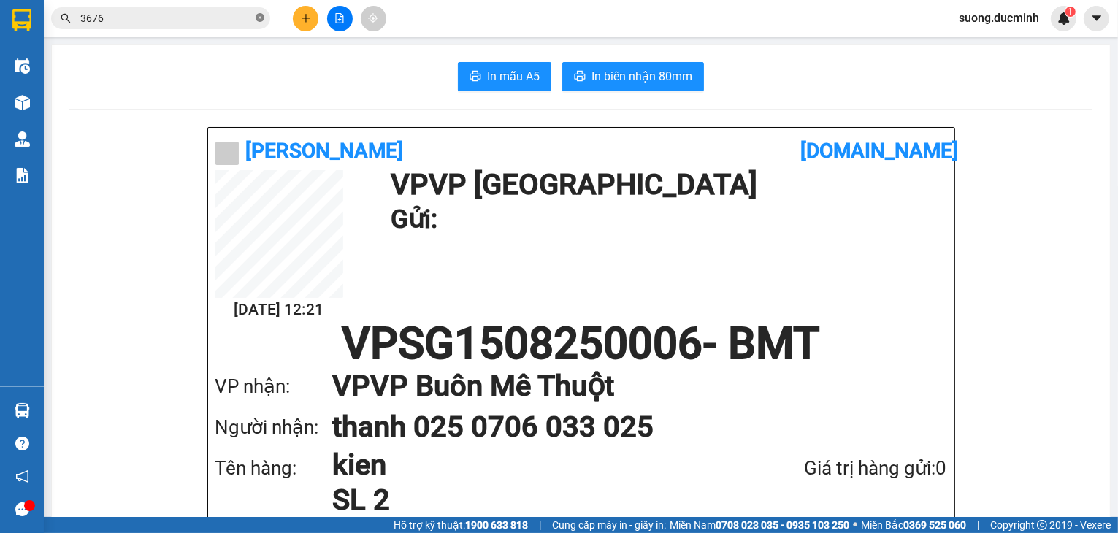
click at [262, 18] on icon "close-circle" at bounding box center [260, 17] width 9 height 9
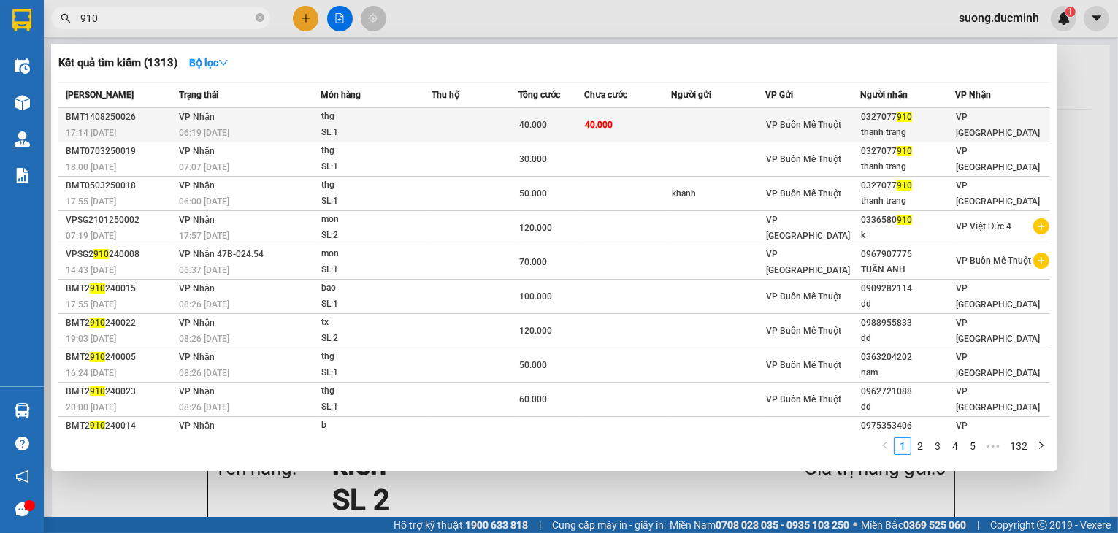
type input "910"
click at [462, 133] on td at bounding box center [475, 125] width 87 height 34
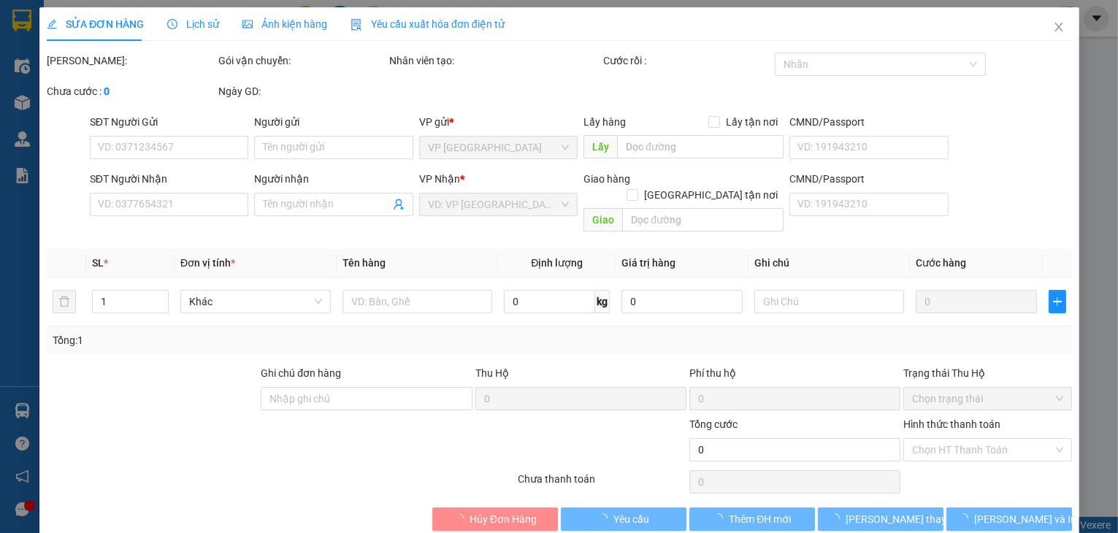
type input "0327077910"
type input "thanh trang"
type input "40.000"
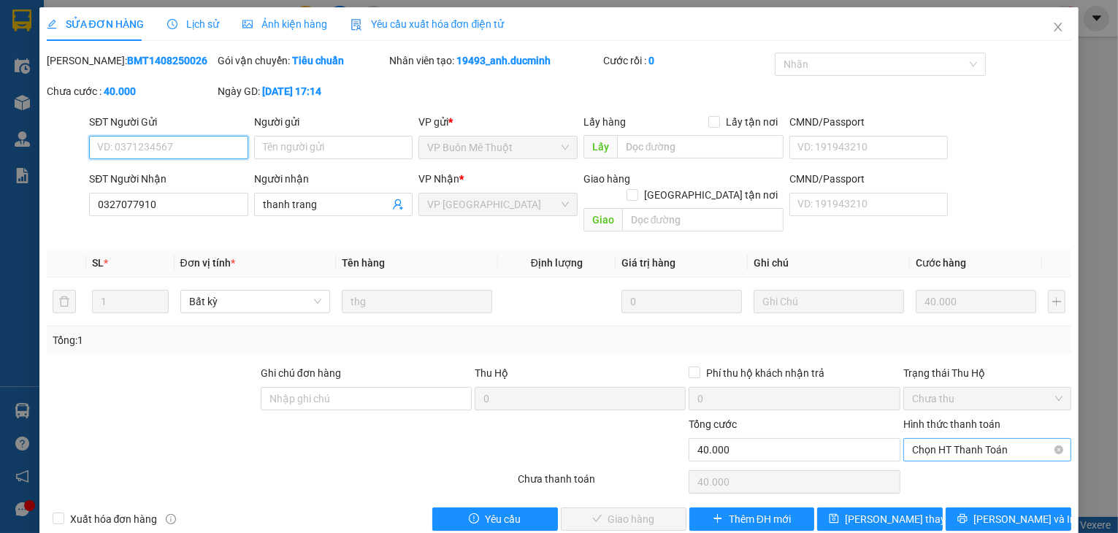
click at [972, 439] on span "Chọn HT Thanh Toán" at bounding box center [987, 450] width 151 height 22
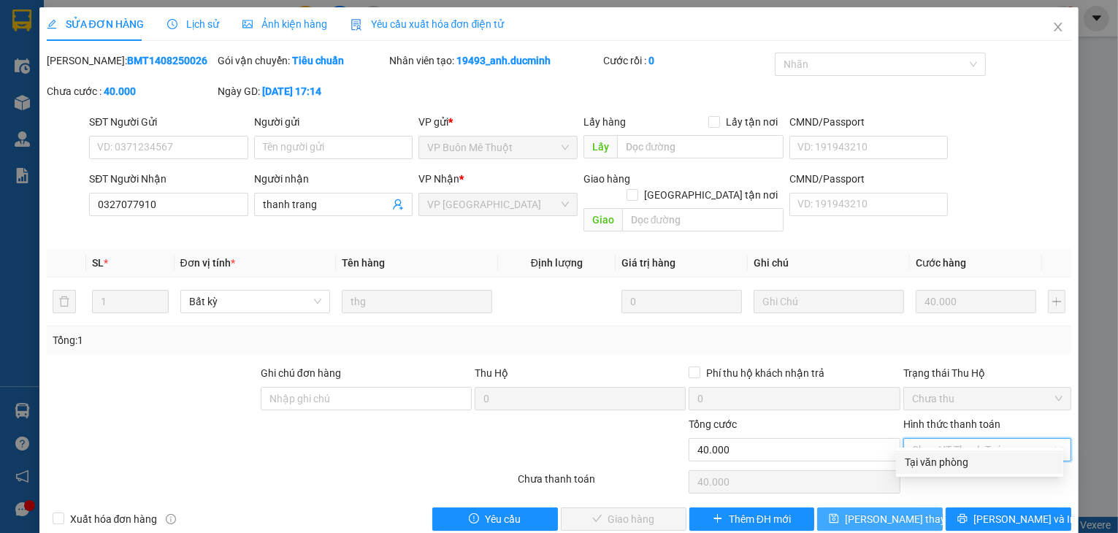
drag, startPoint x: 964, startPoint y: 463, endPoint x: 876, endPoint y: 491, distance: 92.0
click at [959, 466] on div "Tại văn phòng" at bounding box center [980, 462] width 150 height 16
type input "0"
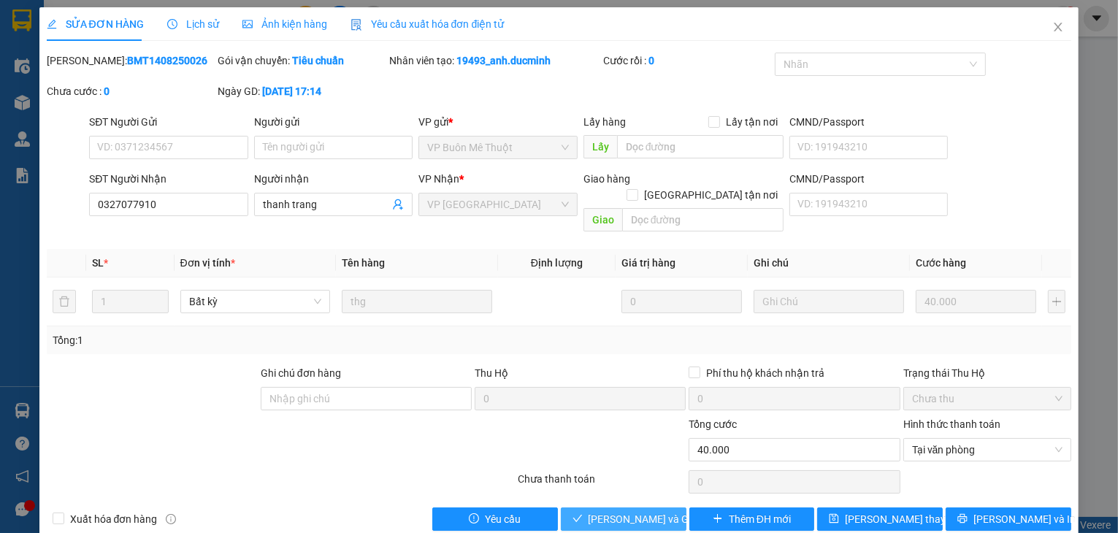
click at [611, 511] on span "[PERSON_NAME] và Giao hàng" at bounding box center [659, 519] width 140 height 16
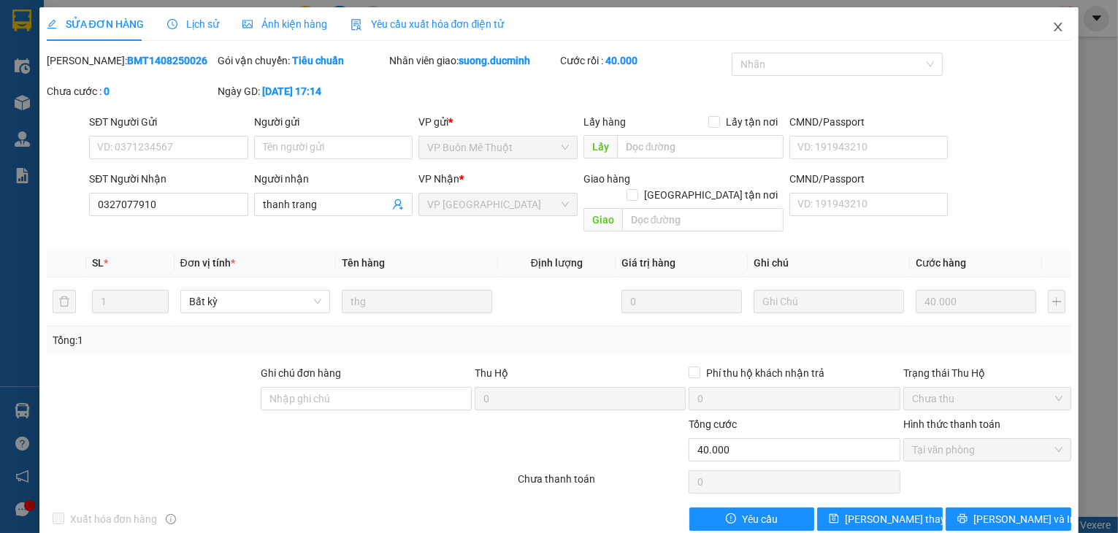
click at [1055, 26] on icon "close" at bounding box center [1059, 27] width 8 height 9
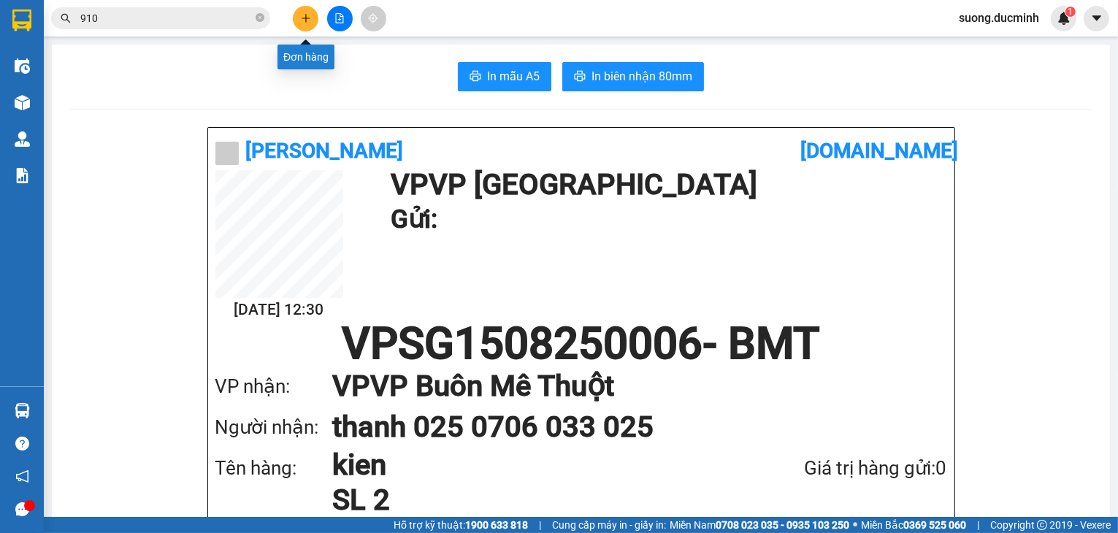
click at [313, 20] on button at bounding box center [306, 19] width 26 height 26
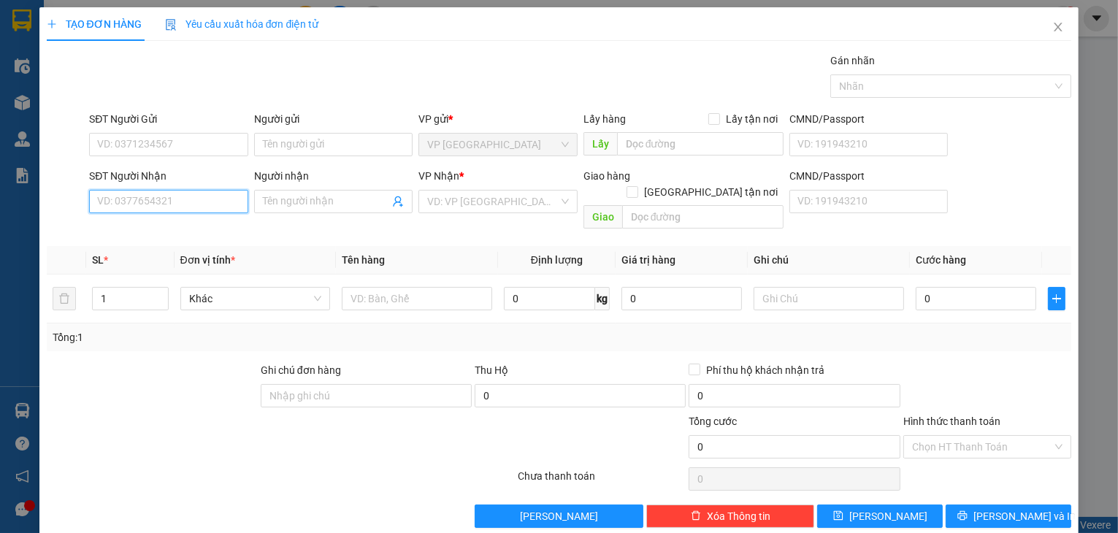
click at [161, 202] on input "SĐT Người Nhận" at bounding box center [168, 201] width 159 height 23
type input "0931186363"
click at [158, 234] on div "0931186363" at bounding box center [167, 230] width 140 height 16
type input "50.000"
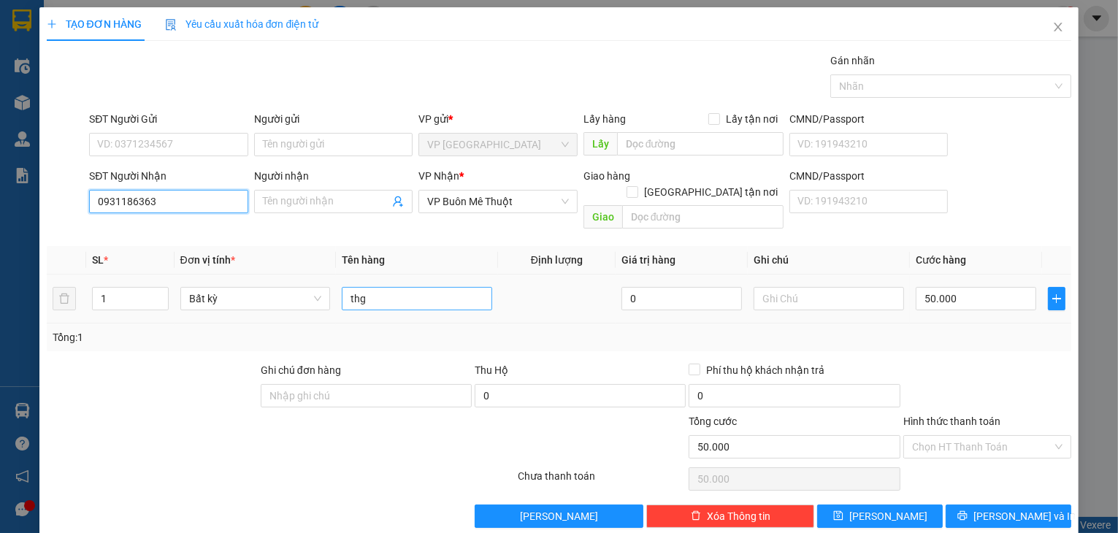
type input "0931186363"
drag, startPoint x: 380, startPoint y: 286, endPoint x: 310, endPoint y: 281, distance: 69.6
click at [310, 281] on tr "1 Bất kỳ thg 0 50.000" at bounding box center [560, 299] width 1026 height 49
type input "bịch"
click at [992, 287] on input "50.000" at bounding box center [976, 298] width 121 height 23
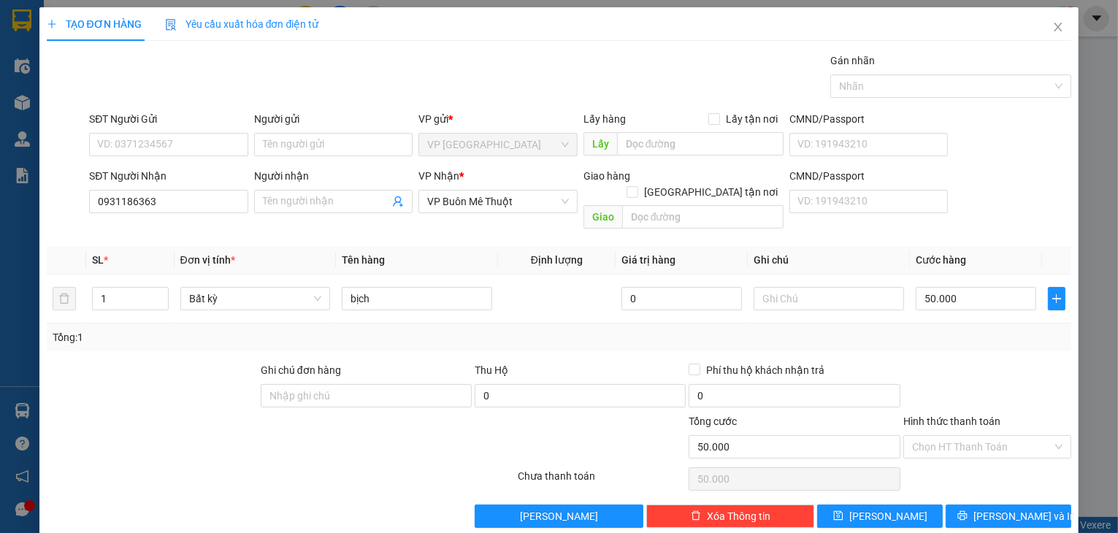
click at [996, 362] on div at bounding box center [988, 387] width 172 height 51
click at [991, 436] on input "Hình thức thanh toán" at bounding box center [982, 447] width 141 height 22
click at [984, 456] on div "Tại văn phòng" at bounding box center [980, 459] width 150 height 16
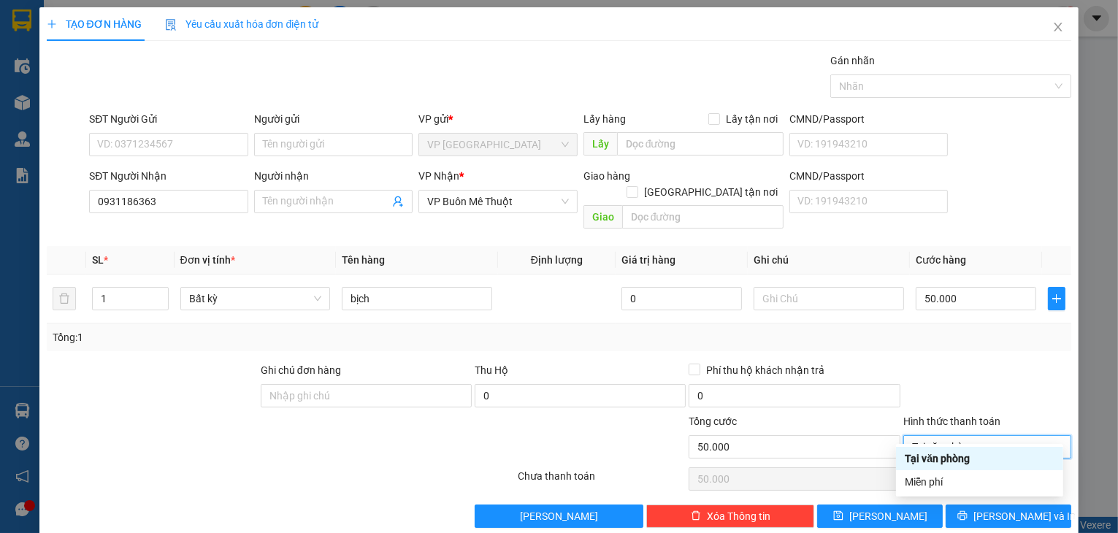
type input "0"
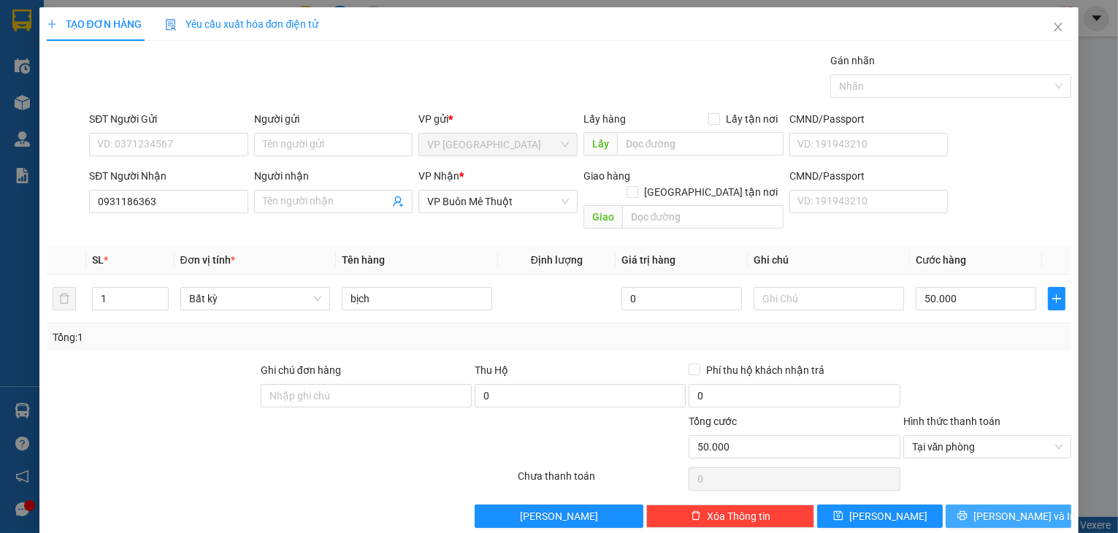
click at [968, 511] on icon "printer" at bounding box center [962, 515] width 9 height 9
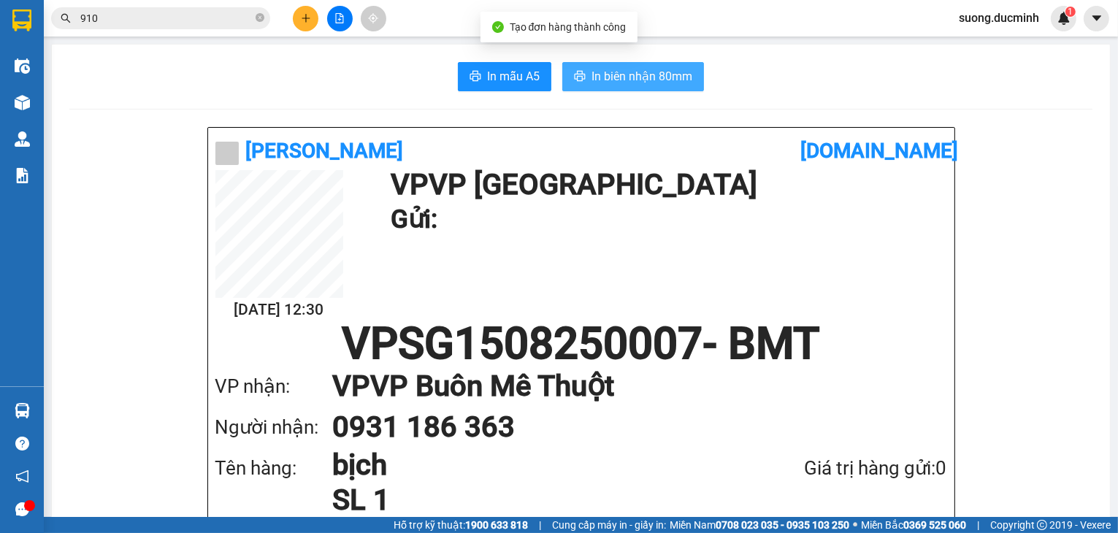
click at [612, 75] on span "In biên nhận 80mm" at bounding box center [642, 76] width 101 height 18
click at [259, 20] on icon "close-circle" at bounding box center [260, 17] width 9 height 9
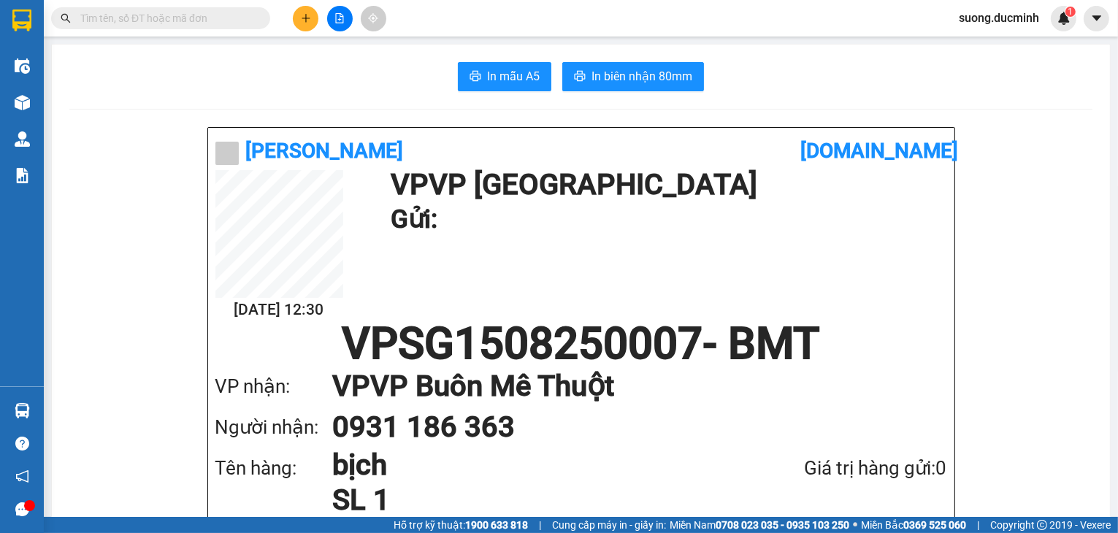
drag, startPoint x: 250, startPoint y: 17, endPoint x: 255, endPoint y: 6, distance: 12.1
click at [250, 16] on input "text" at bounding box center [166, 18] width 172 height 16
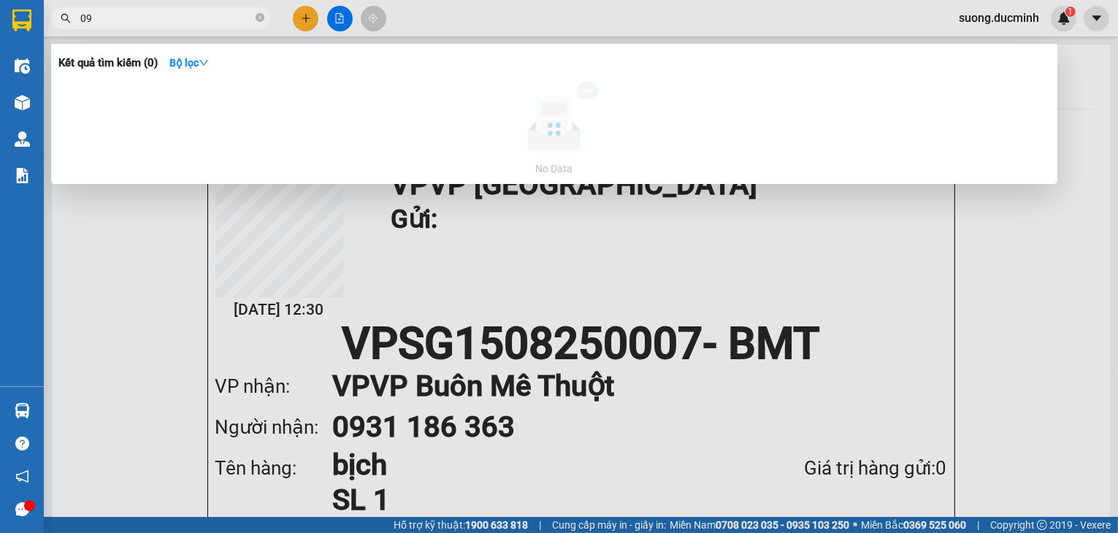
type input "0"
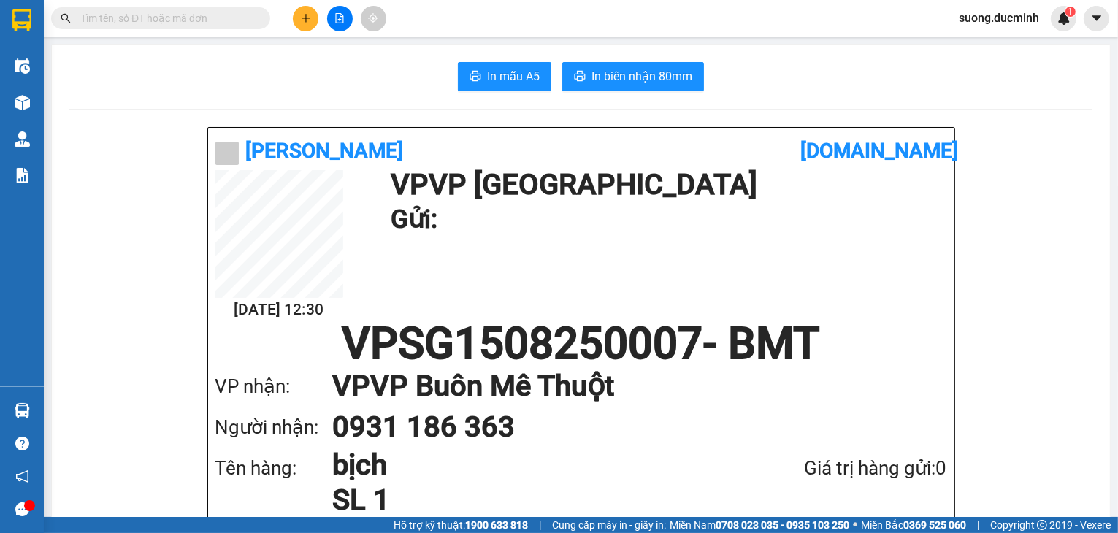
click at [114, 21] on input "text" at bounding box center [166, 18] width 172 height 16
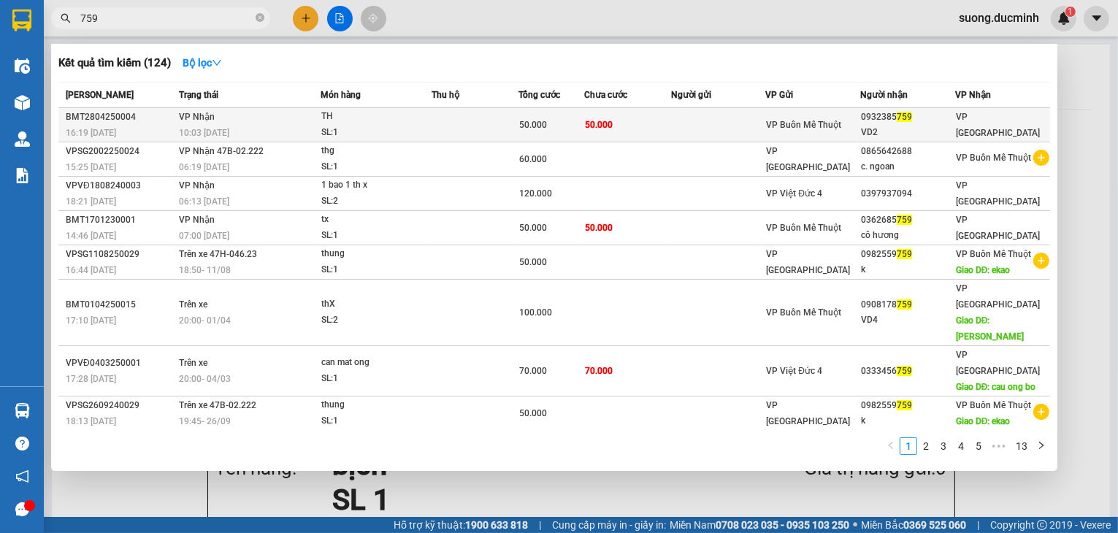
type input "759"
click at [401, 114] on div "TH" at bounding box center [376, 117] width 110 height 16
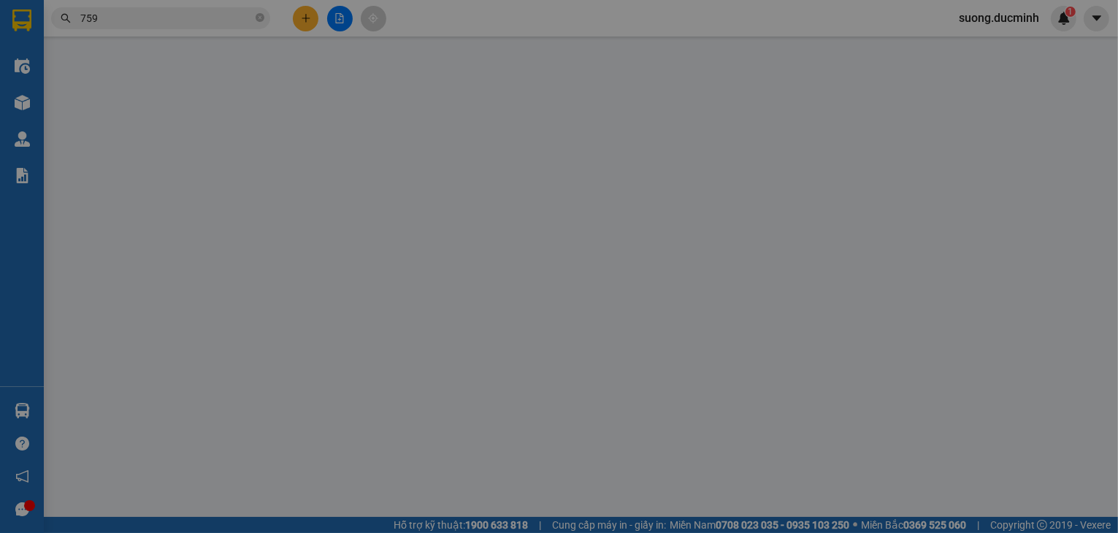
type input "0932385759"
type input "VD2"
type input "50.000"
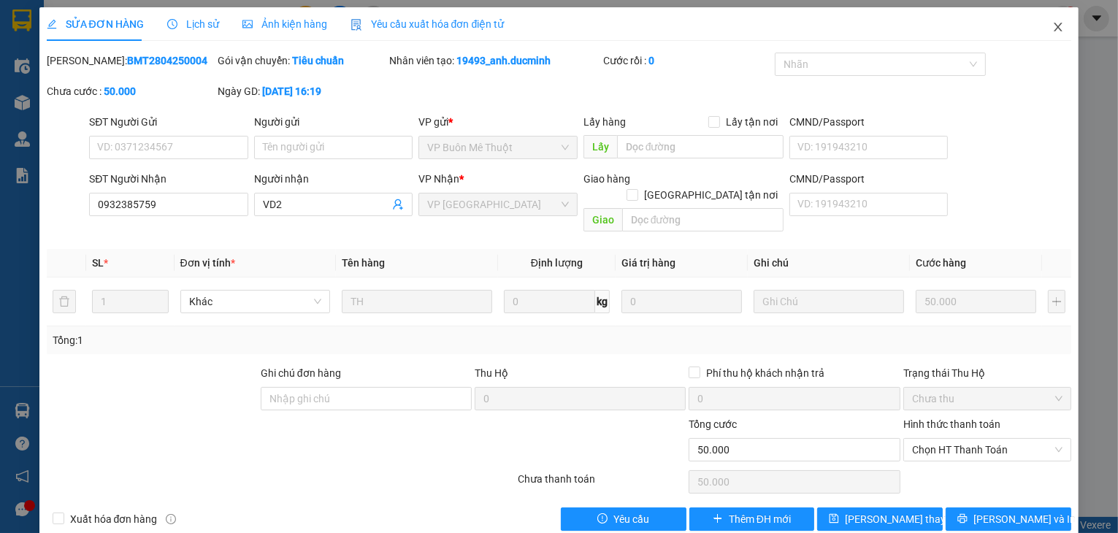
click at [1054, 31] on icon "close" at bounding box center [1059, 27] width 12 height 12
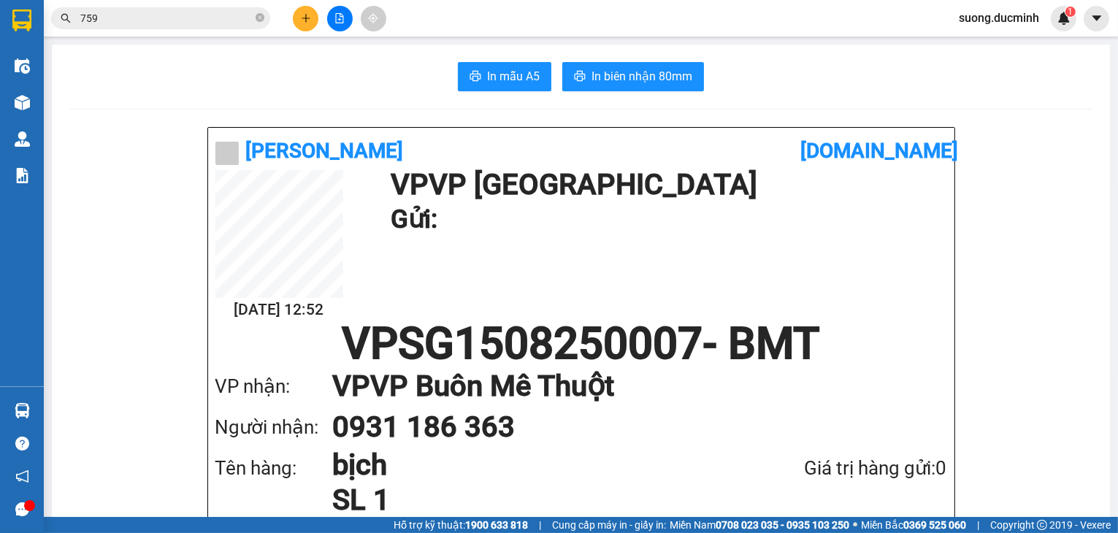
click at [205, 20] on input "759" at bounding box center [166, 18] width 172 height 16
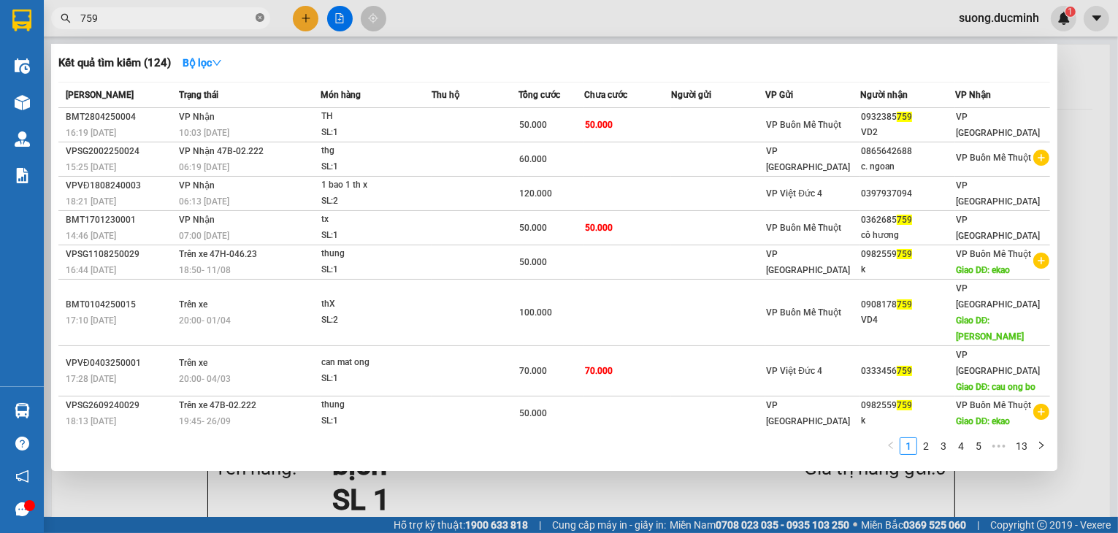
click at [260, 15] on icon "close-circle" at bounding box center [260, 17] width 9 height 9
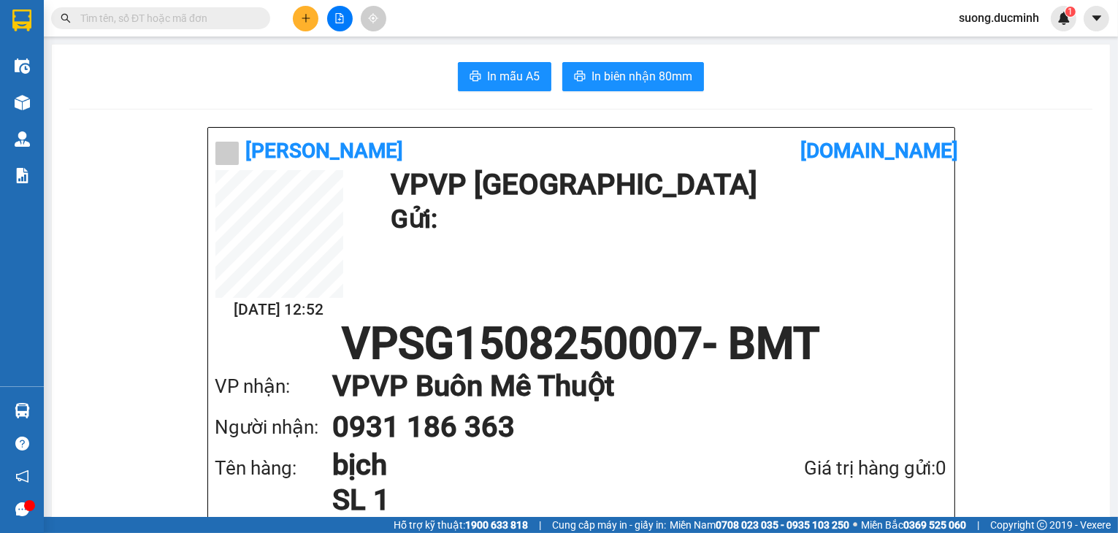
click at [207, 20] on input "text" at bounding box center [166, 18] width 172 height 16
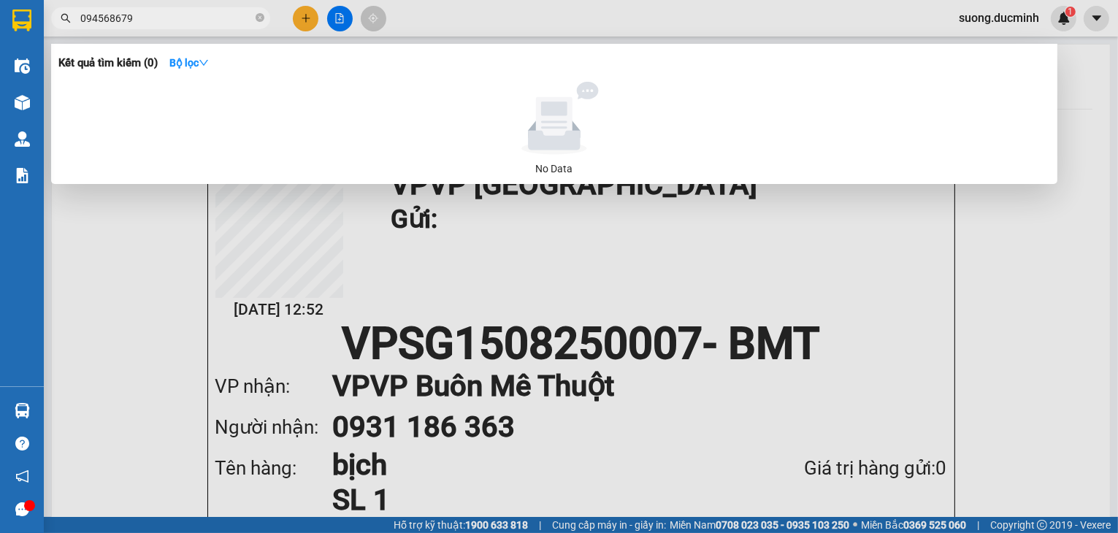
type input "0945686795"
click at [260, 20] on icon "close-circle" at bounding box center [260, 17] width 9 height 9
